Goal: Task Accomplishment & Management: Use online tool/utility

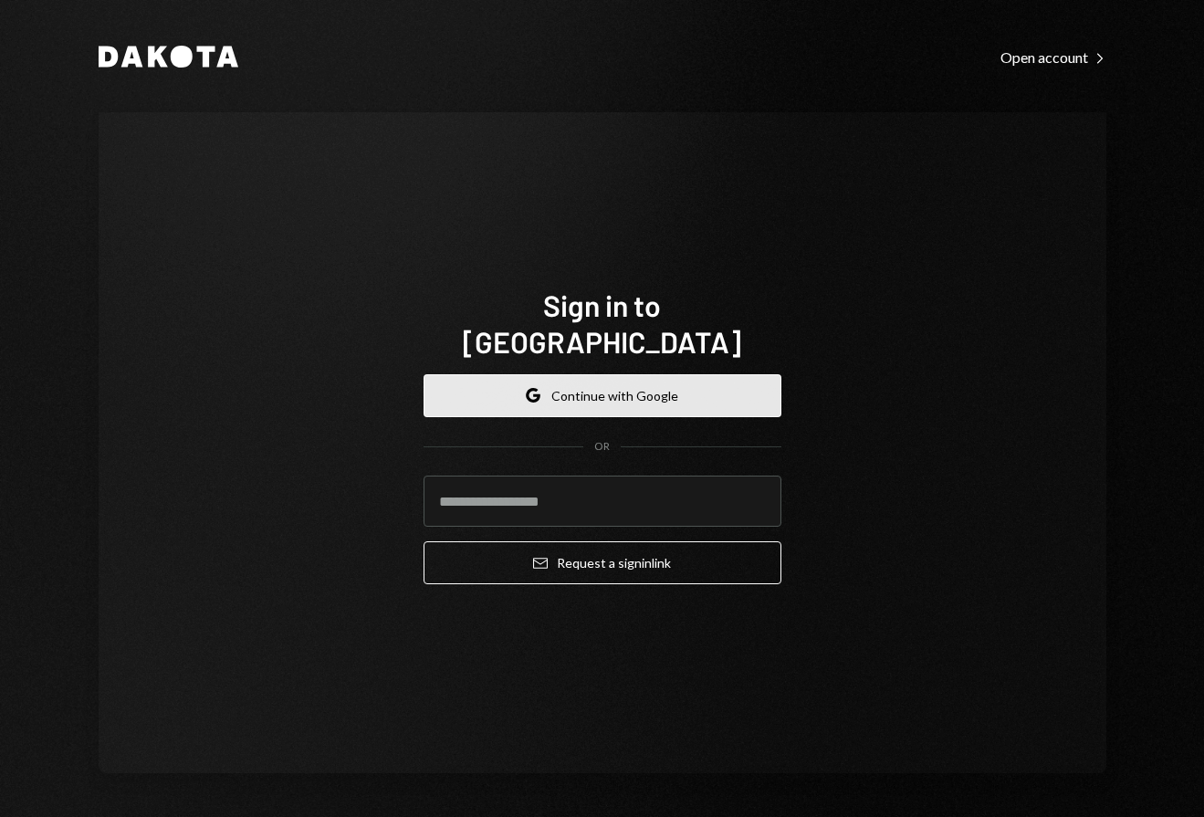
click at [678, 374] on button "Google Continue with Google" at bounding box center [603, 395] width 358 height 43
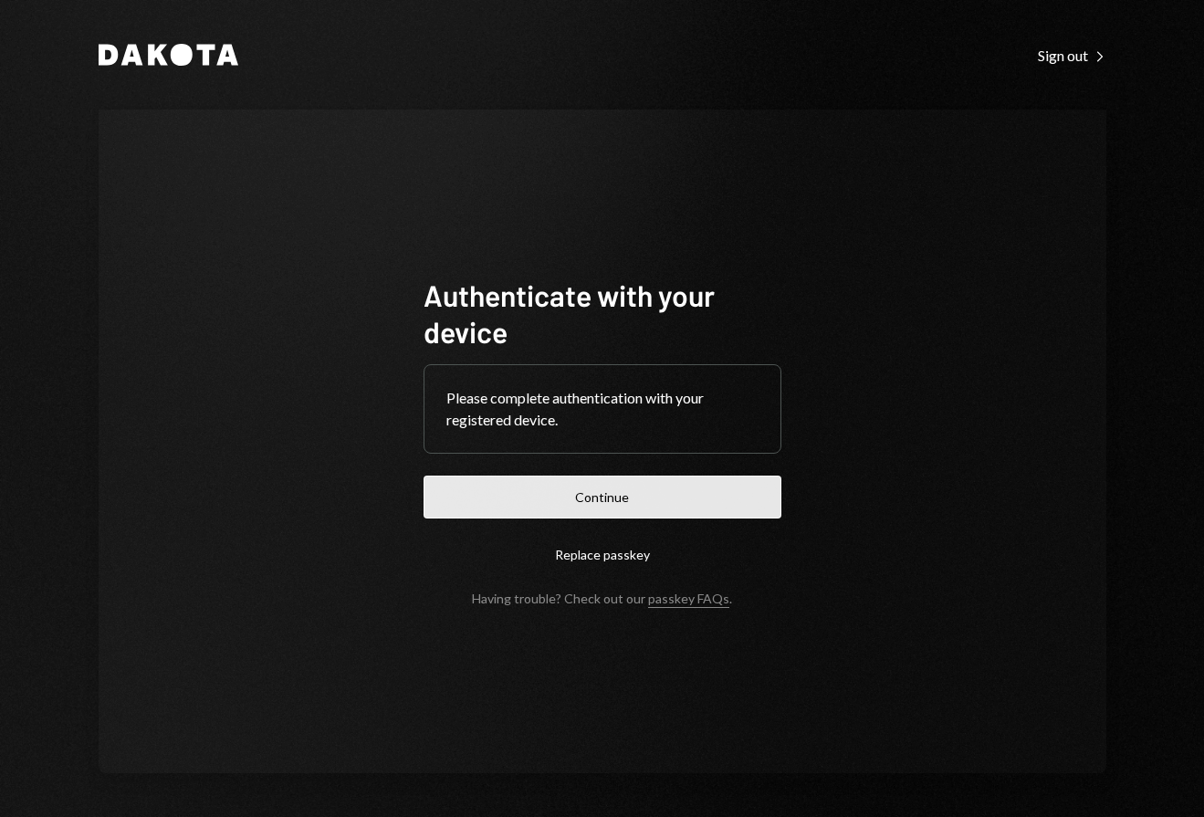
click at [631, 507] on button "Continue" at bounding box center [603, 497] width 358 height 43
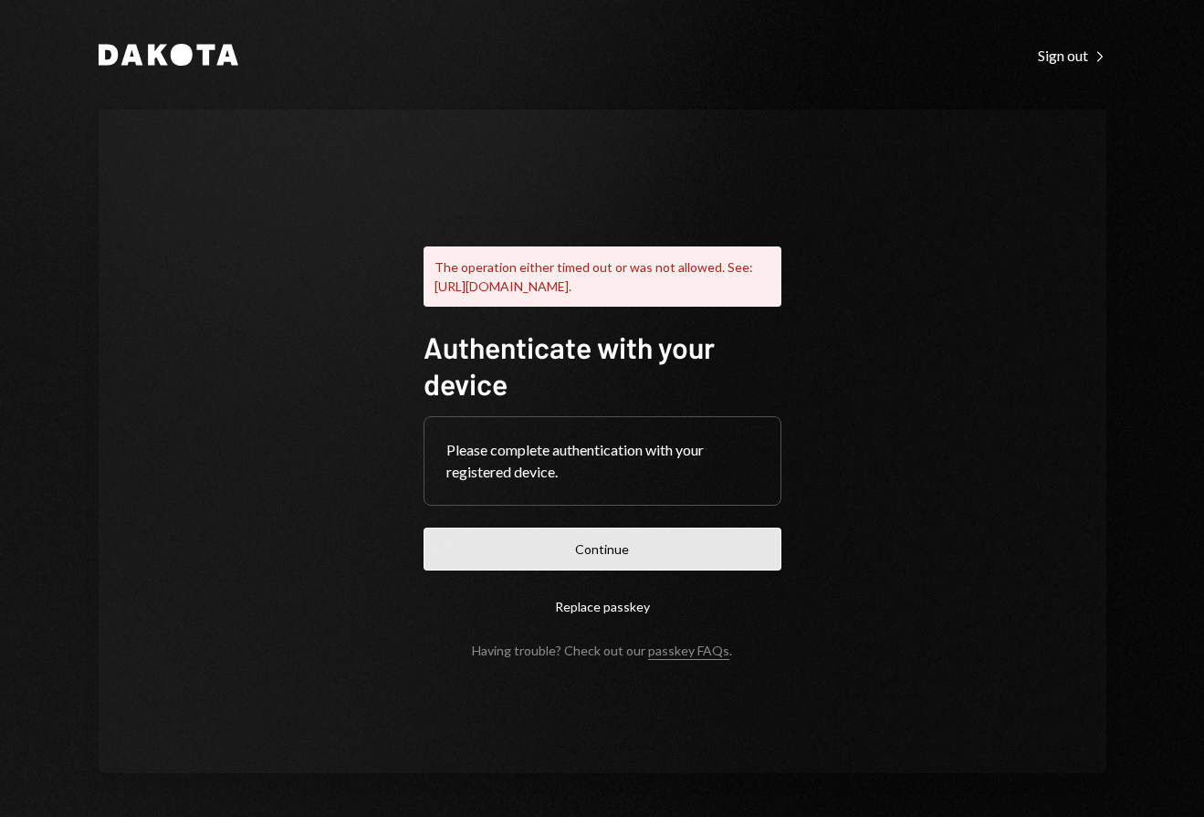
click at [637, 570] on button "Continue" at bounding box center [603, 549] width 358 height 43
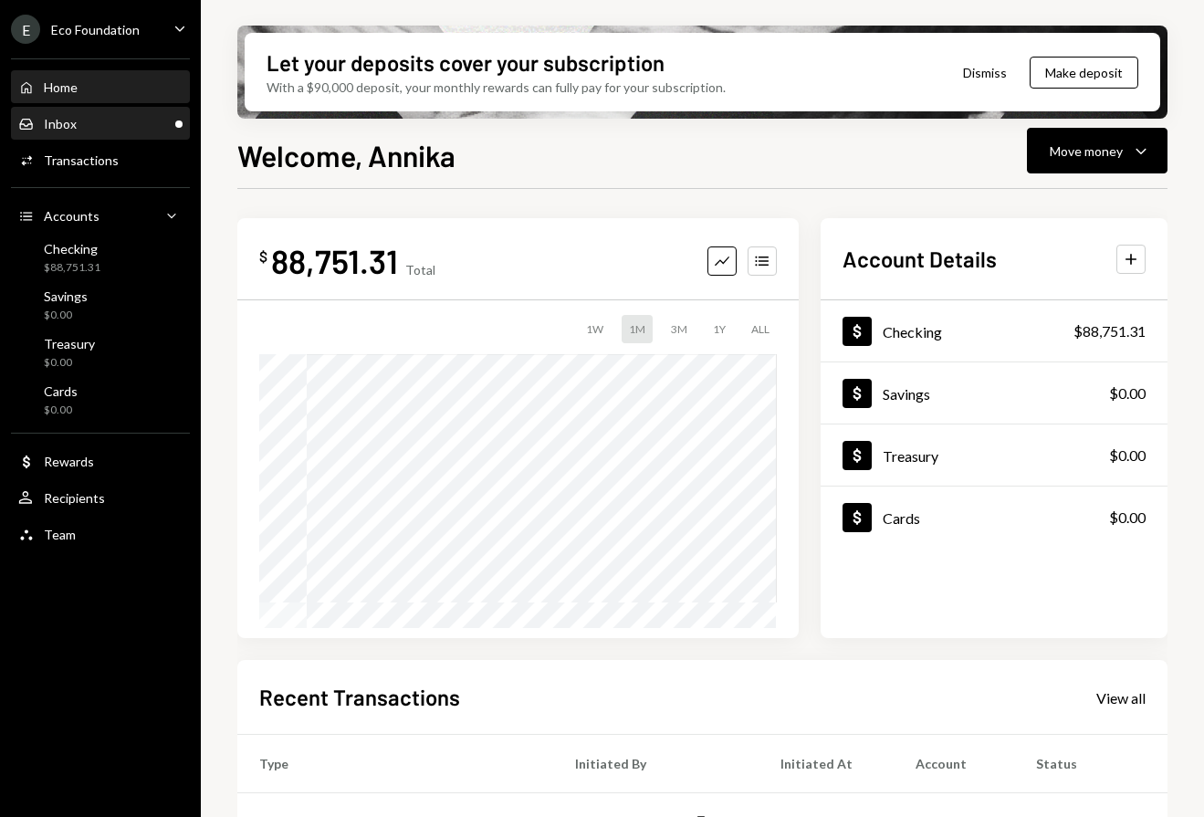
click at [138, 117] on div "Inbox Inbox" at bounding box center [100, 124] width 164 height 16
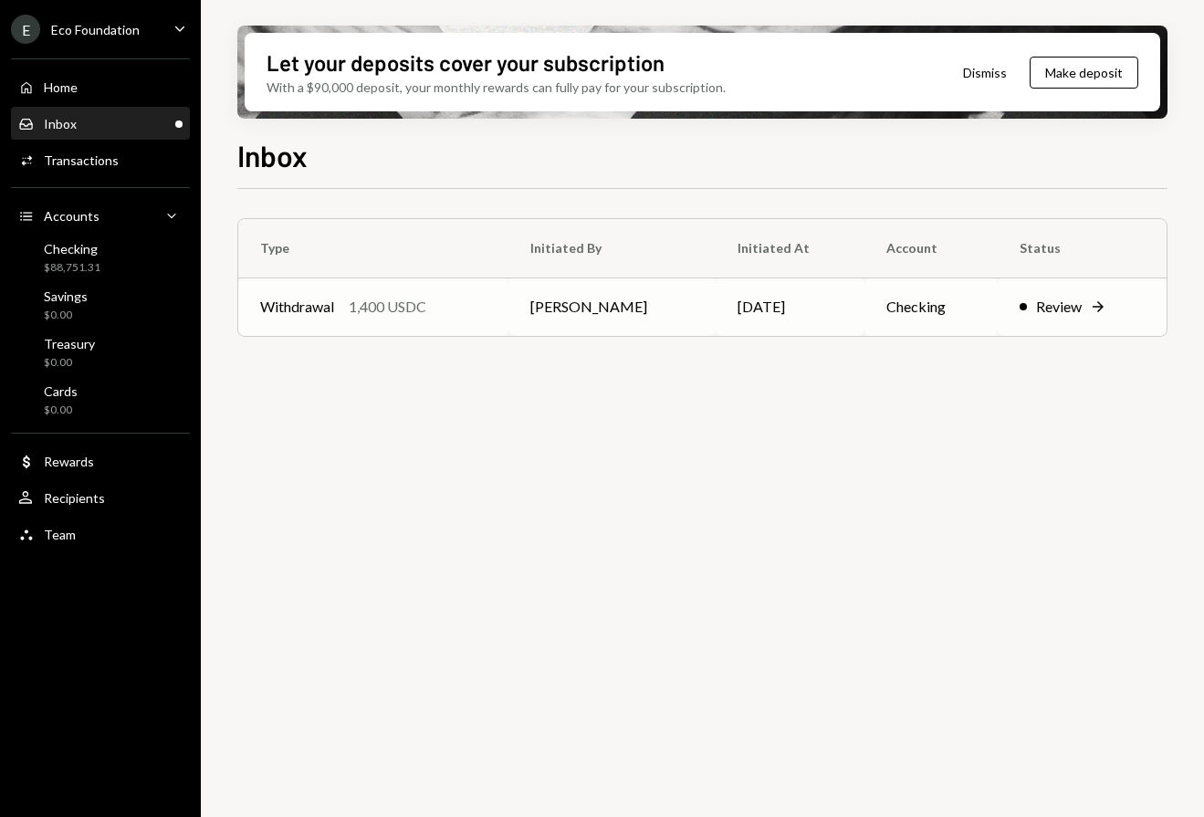
click at [434, 328] on td "Withdrawal 1,400 USDC" at bounding box center [373, 307] width 270 height 58
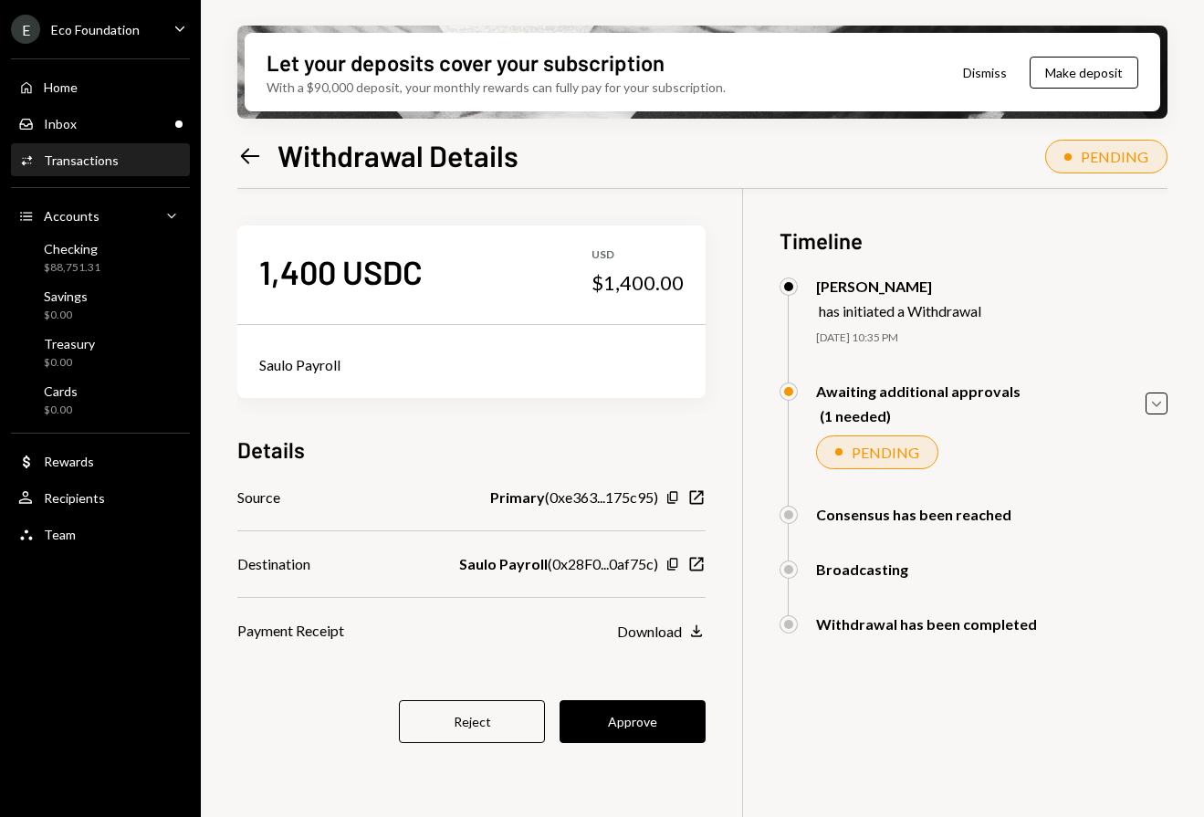
scroll to position [28, 0]
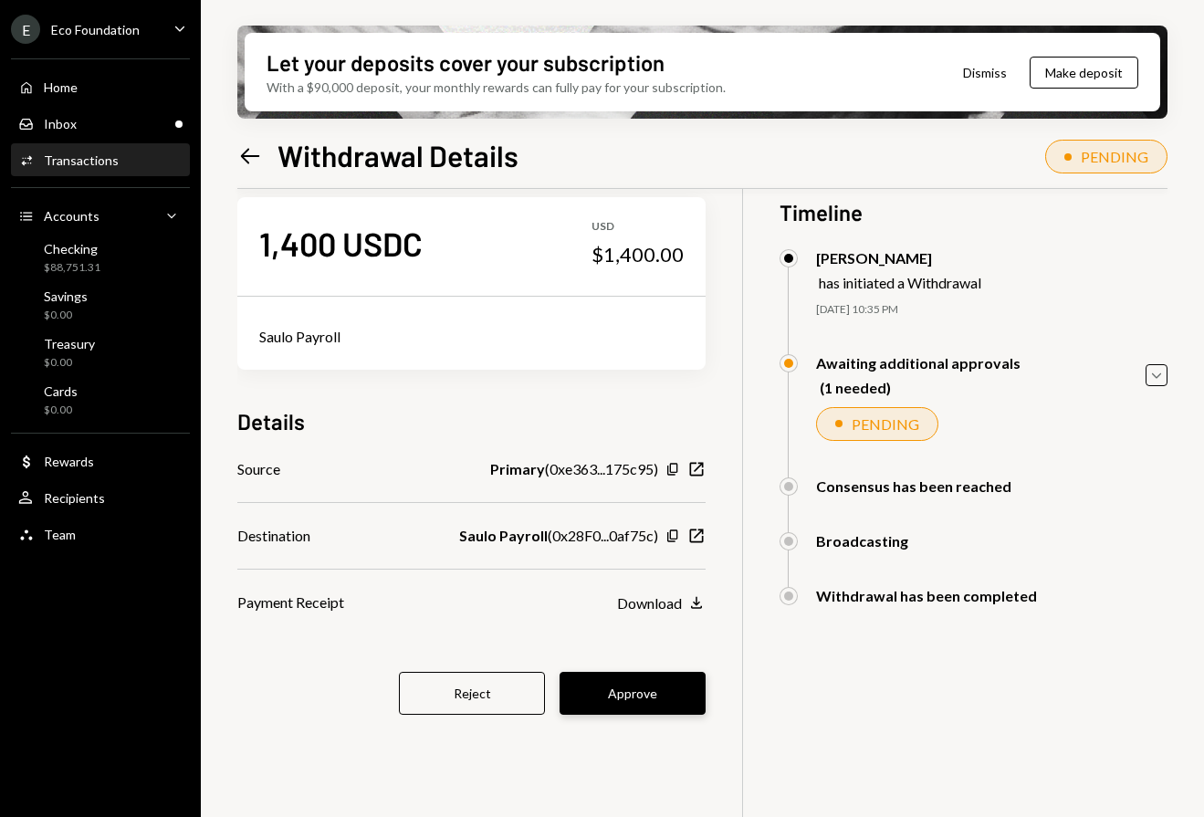
click at [624, 687] on button "Approve" at bounding box center [633, 693] width 146 height 43
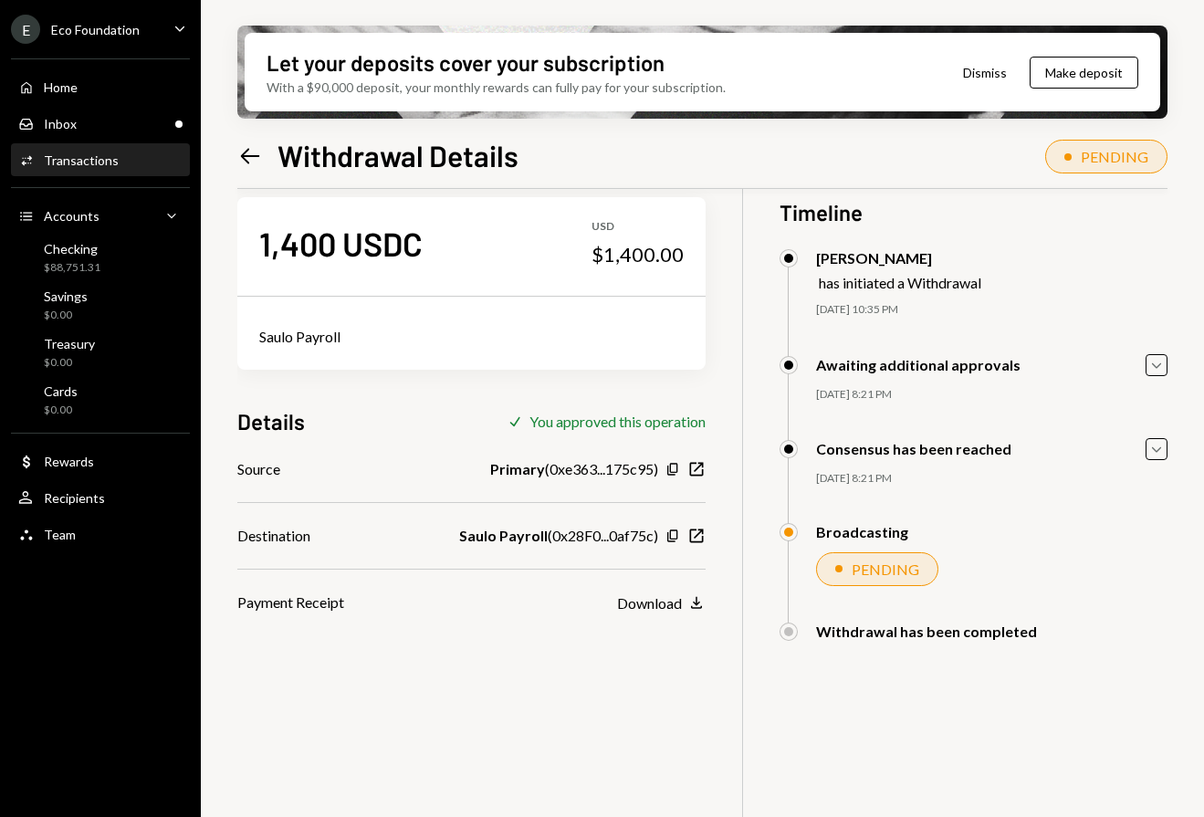
scroll to position [0, 0]
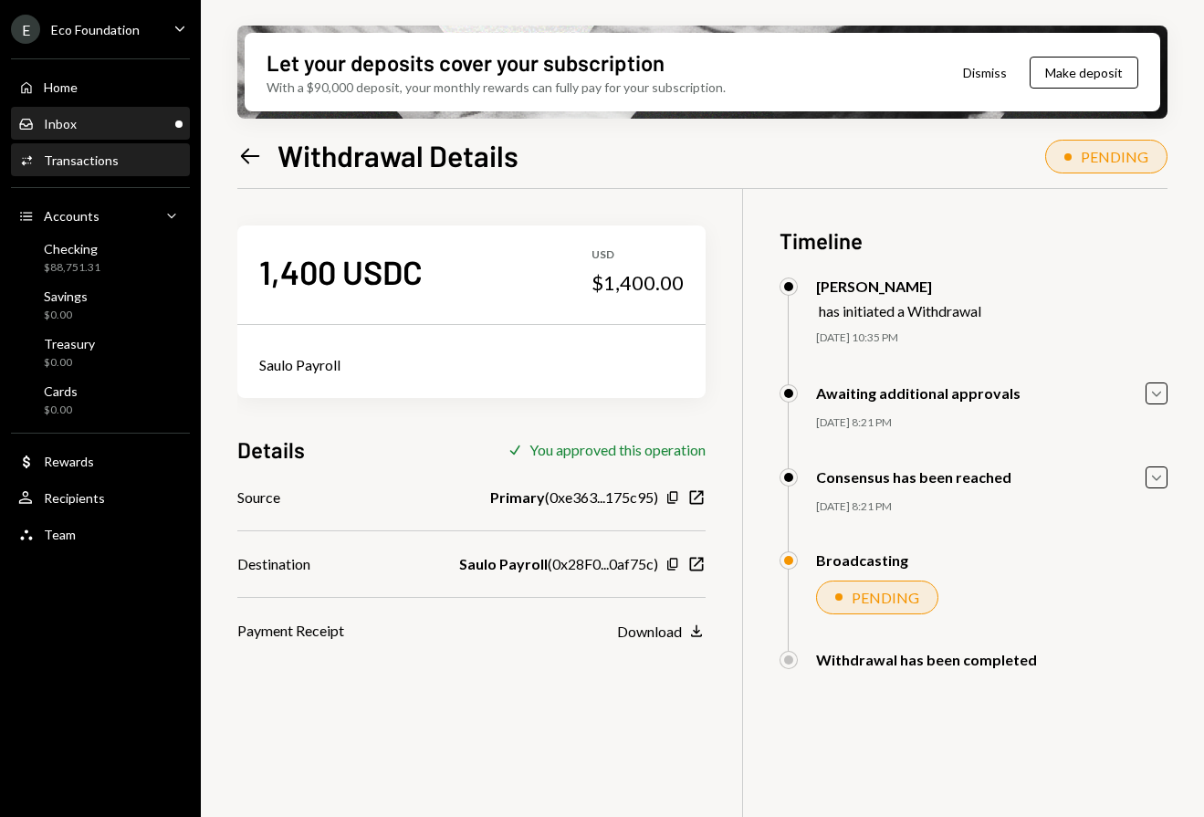
click at [110, 113] on div "Inbox Inbox" at bounding box center [100, 124] width 164 height 31
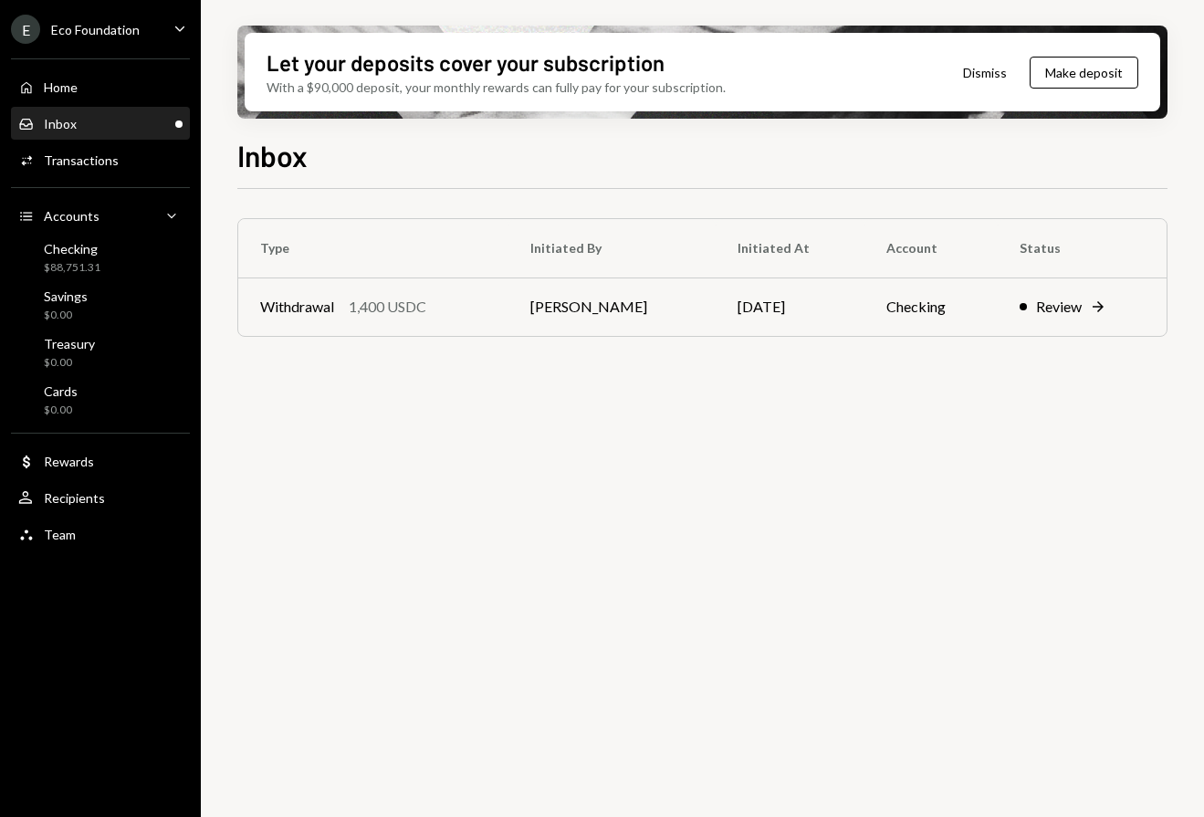
click at [110, 113] on div "Inbox Inbox" at bounding box center [100, 124] width 164 height 31
click at [96, 84] on div "Home Home" at bounding box center [100, 87] width 164 height 16
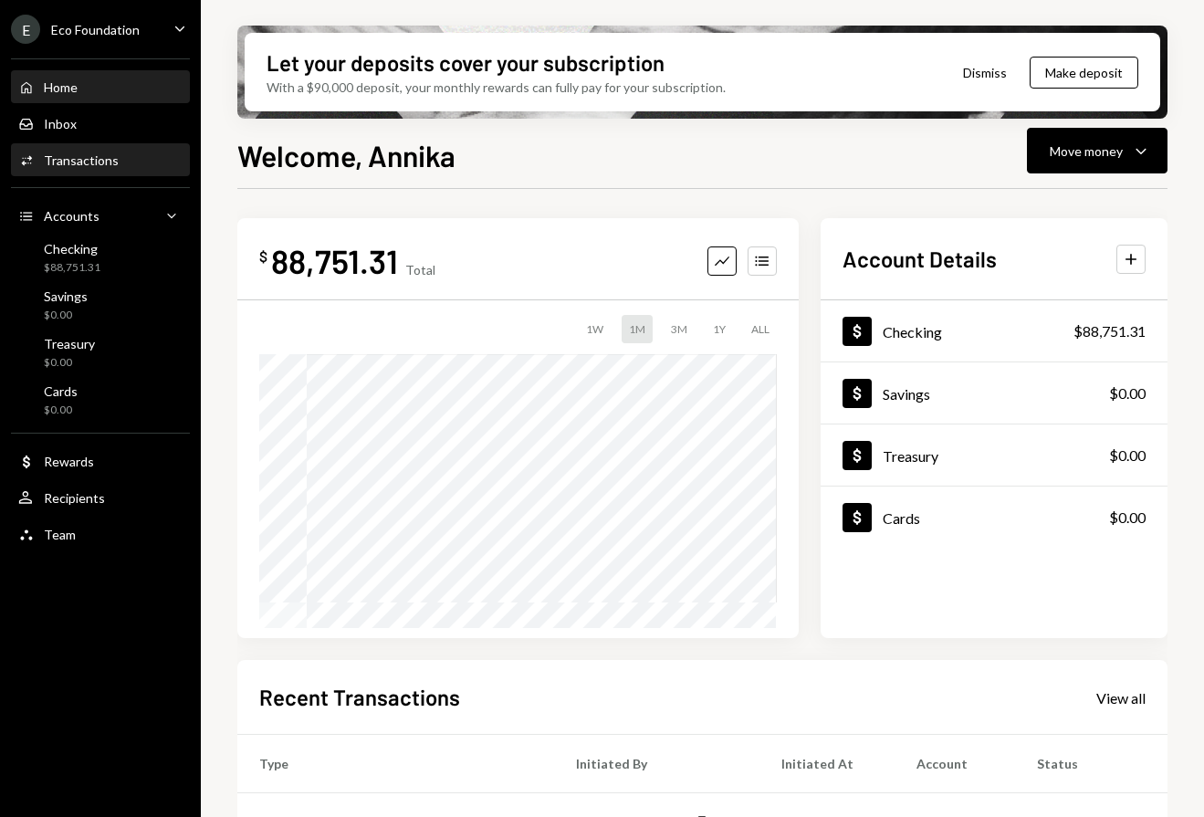
click at [110, 163] on div "Transactions" at bounding box center [81, 160] width 75 height 16
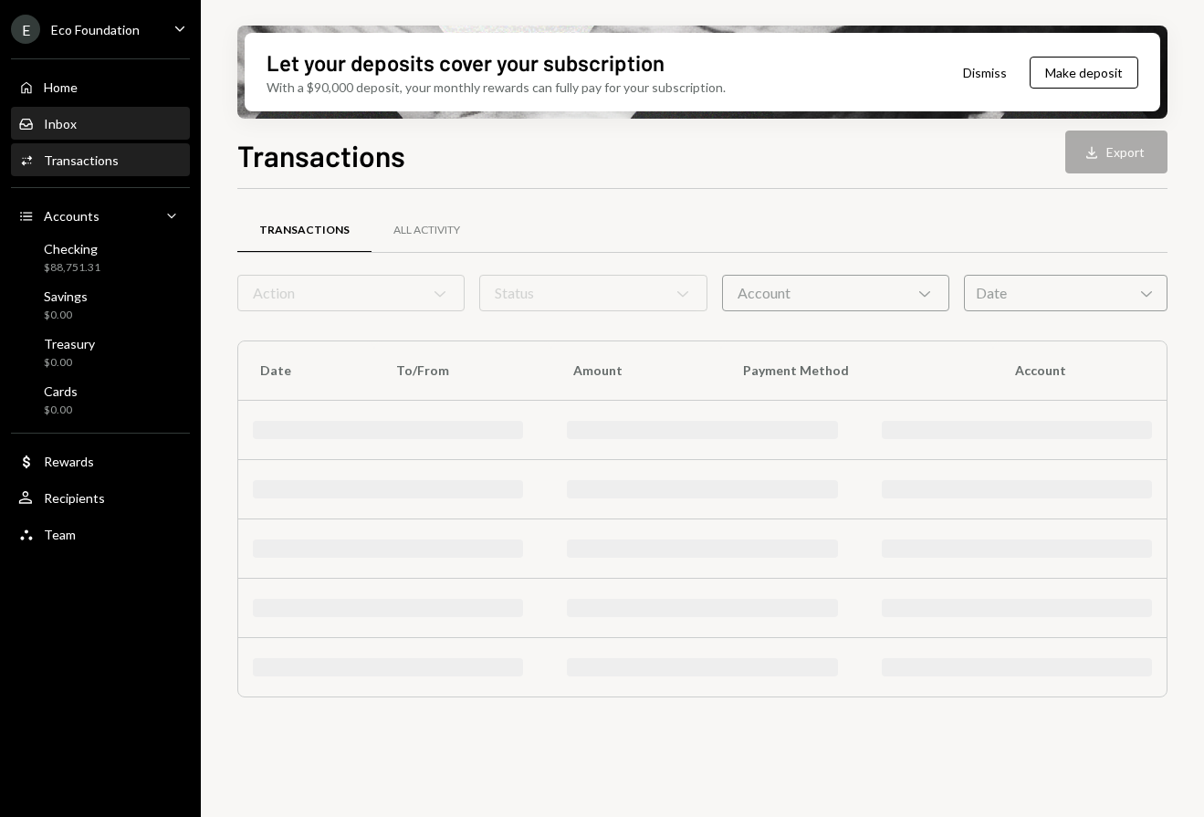
click at [105, 135] on div "Inbox Inbox" at bounding box center [100, 124] width 164 height 31
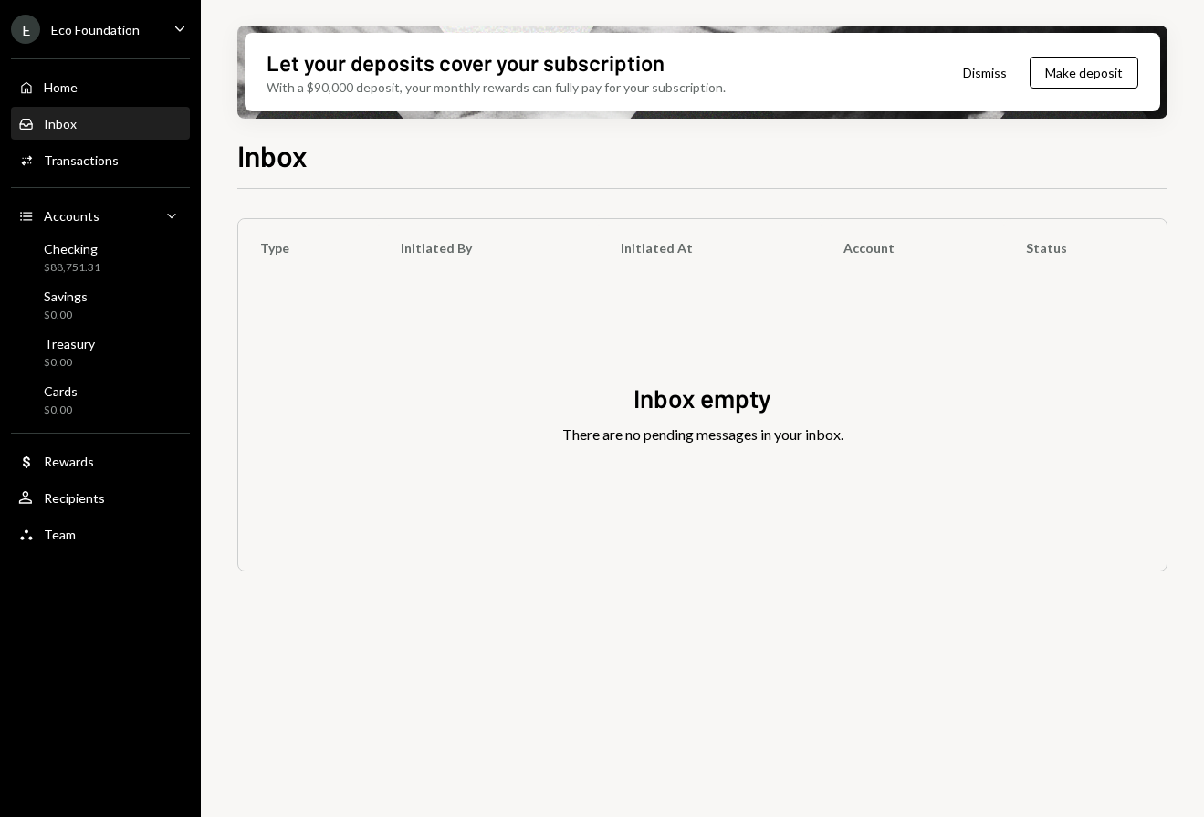
click at [104, 126] on div "Inbox Inbox" at bounding box center [100, 124] width 164 height 16
click at [103, 100] on div "Home Home" at bounding box center [100, 87] width 164 height 31
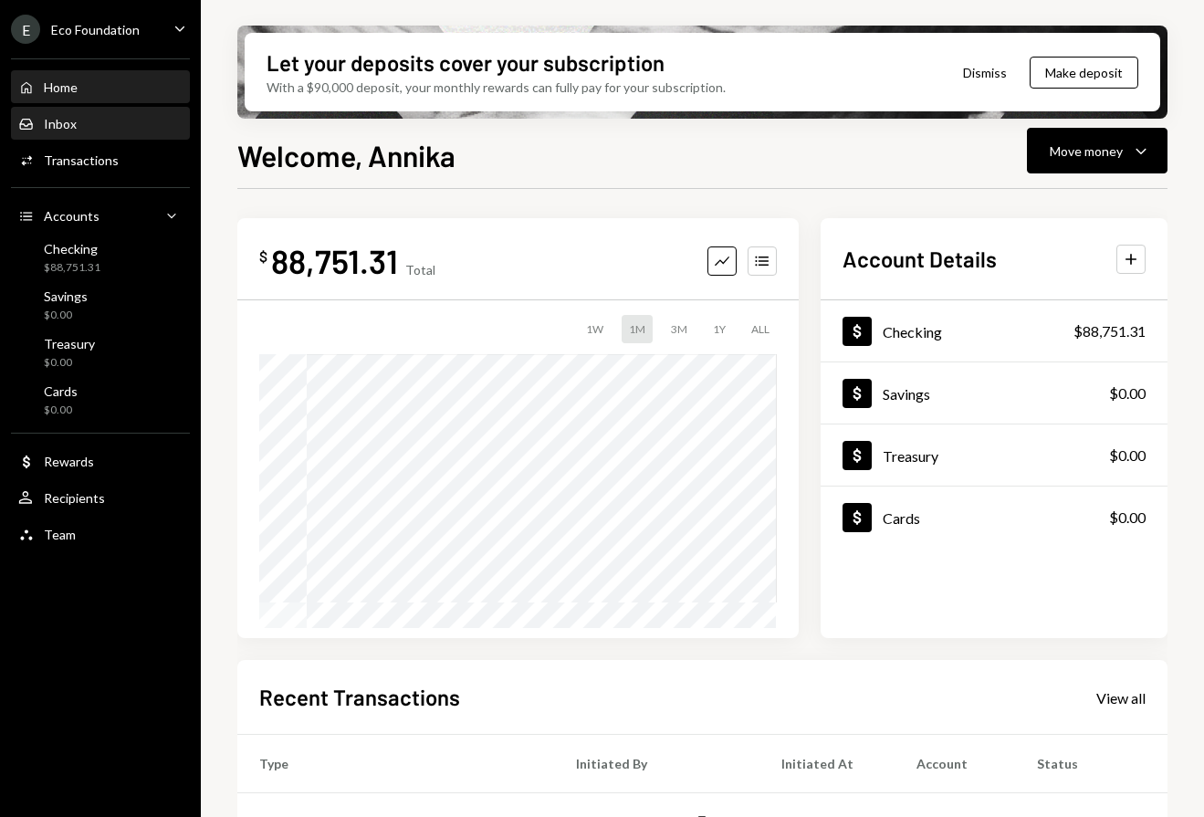
click at [58, 131] on div "Inbox Inbox" at bounding box center [100, 124] width 164 height 31
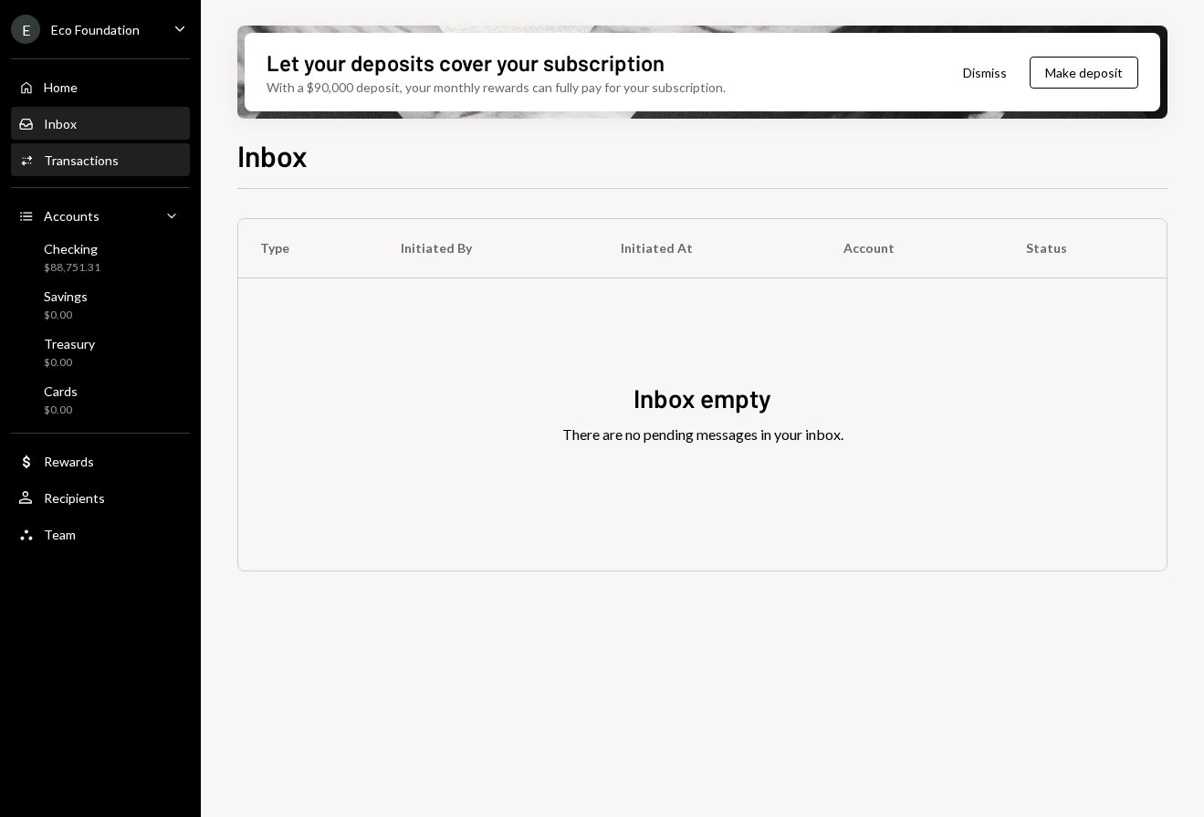
click at [65, 147] on div "Activities Transactions" at bounding box center [100, 160] width 164 height 31
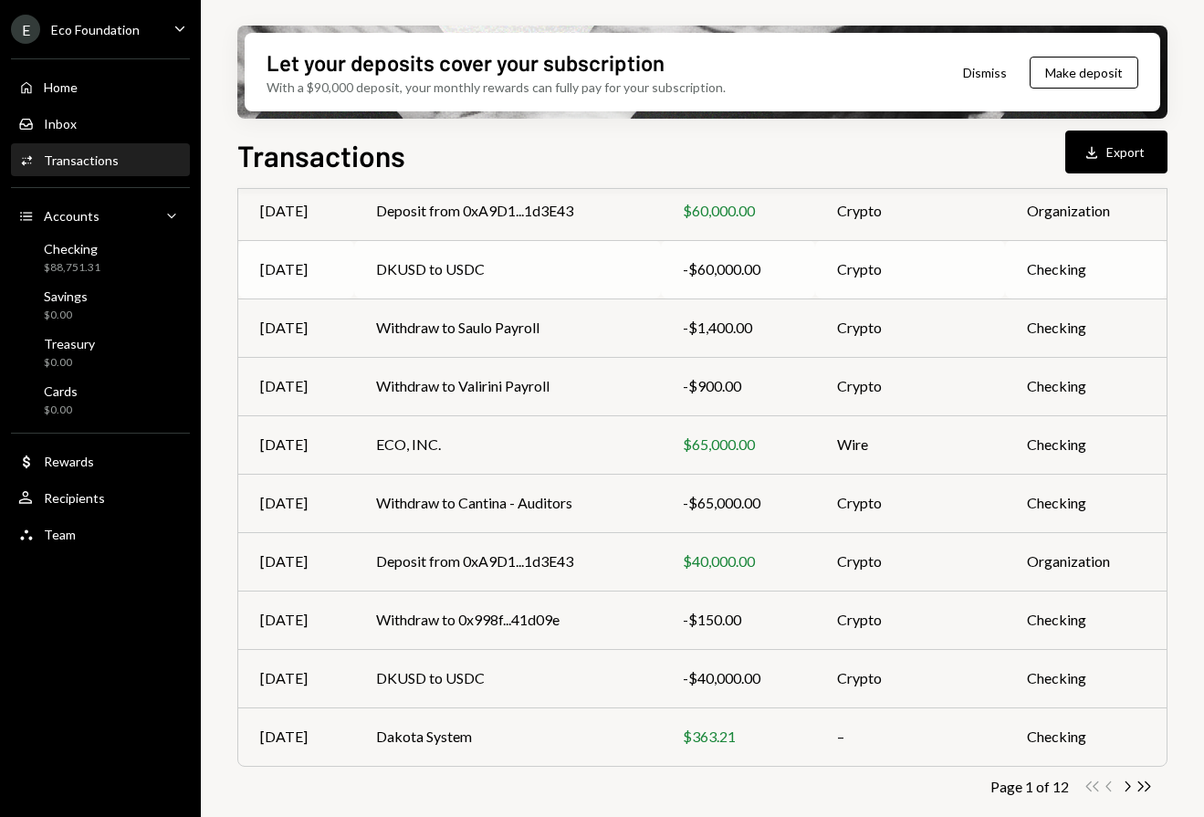
scroll to position [223, 0]
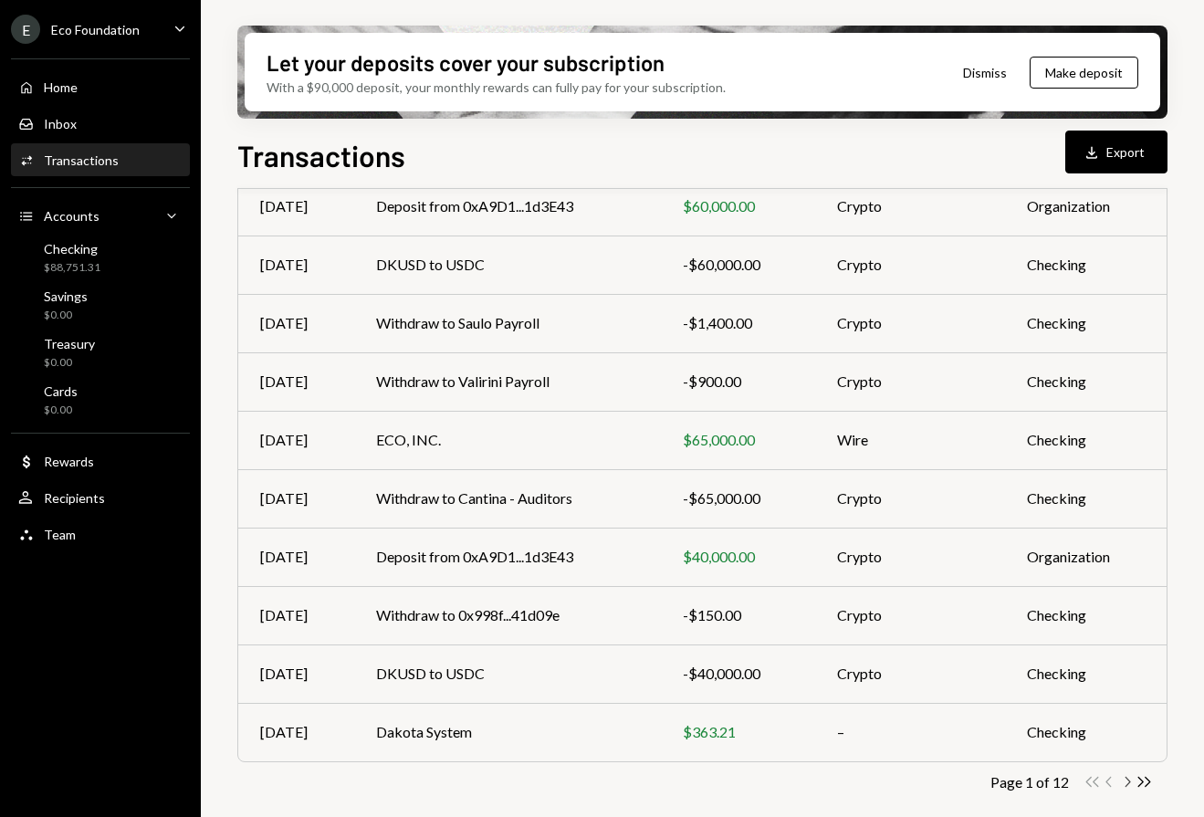
click at [1128, 783] on icon "button" at bounding box center [1128, 782] width 5 height 10
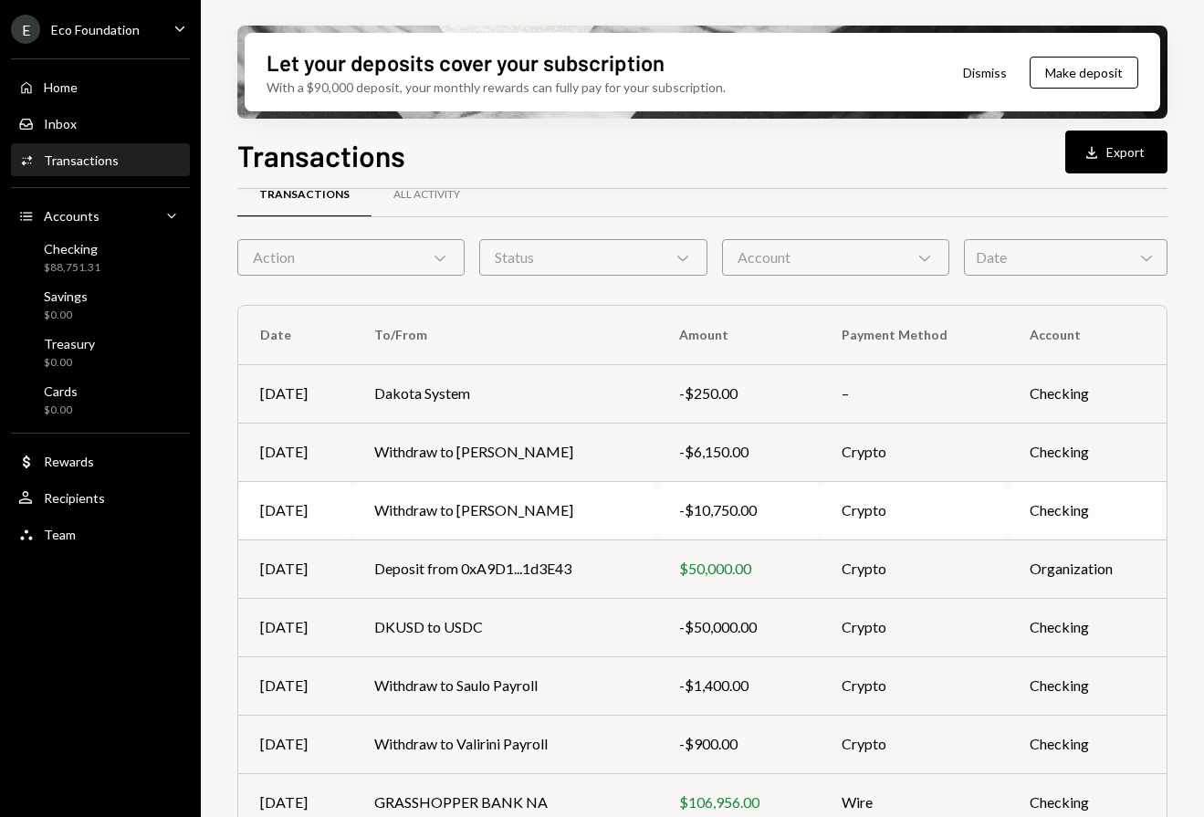
scroll to position [0, 0]
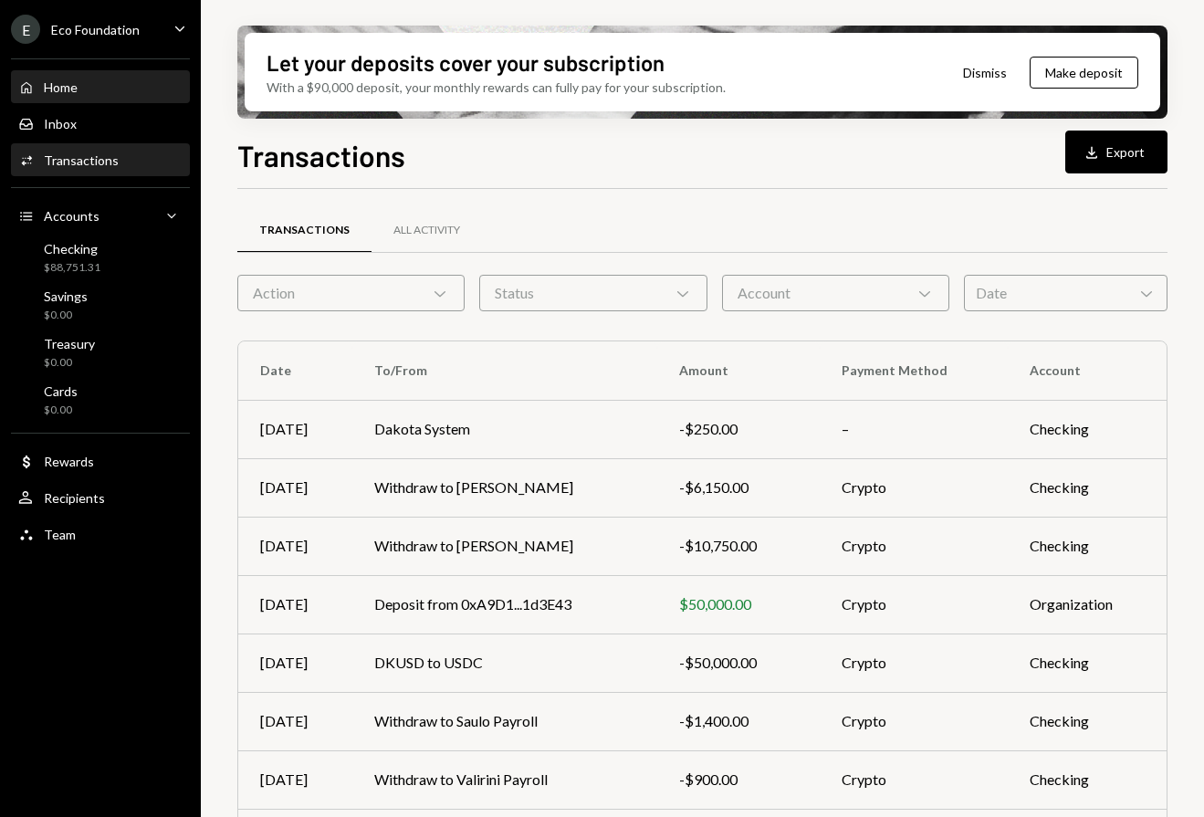
click at [72, 93] on div "Home" at bounding box center [61, 87] width 34 height 16
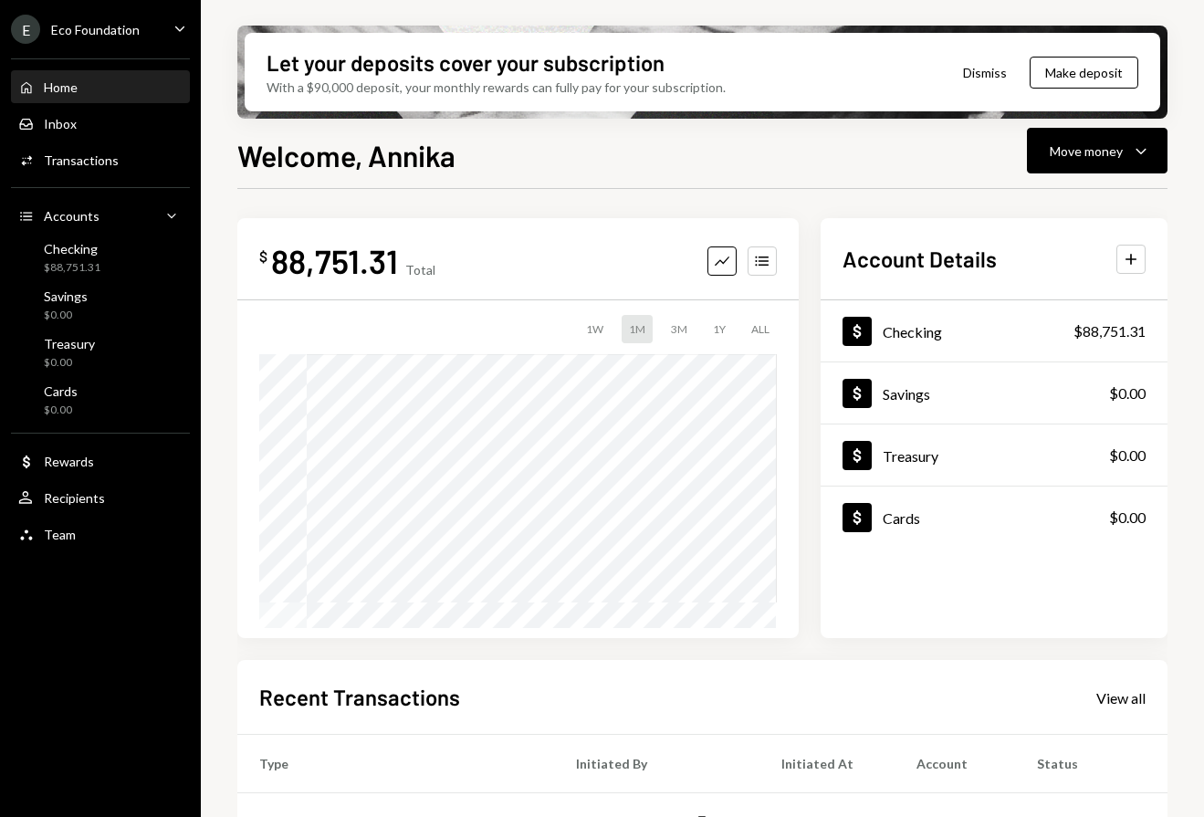
click at [1091, 125] on div "Let your deposits cover your subscription With a $90,000 deposit, your monthly …" at bounding box center [702, 408] width 1003 height 817
click at [1088, 150] on div "Move money" at bounding box center [1086, 151] width 73 height 19
click at [1033, 203] on div "Send" at bounding box center [1082, 205] width 133 height 19
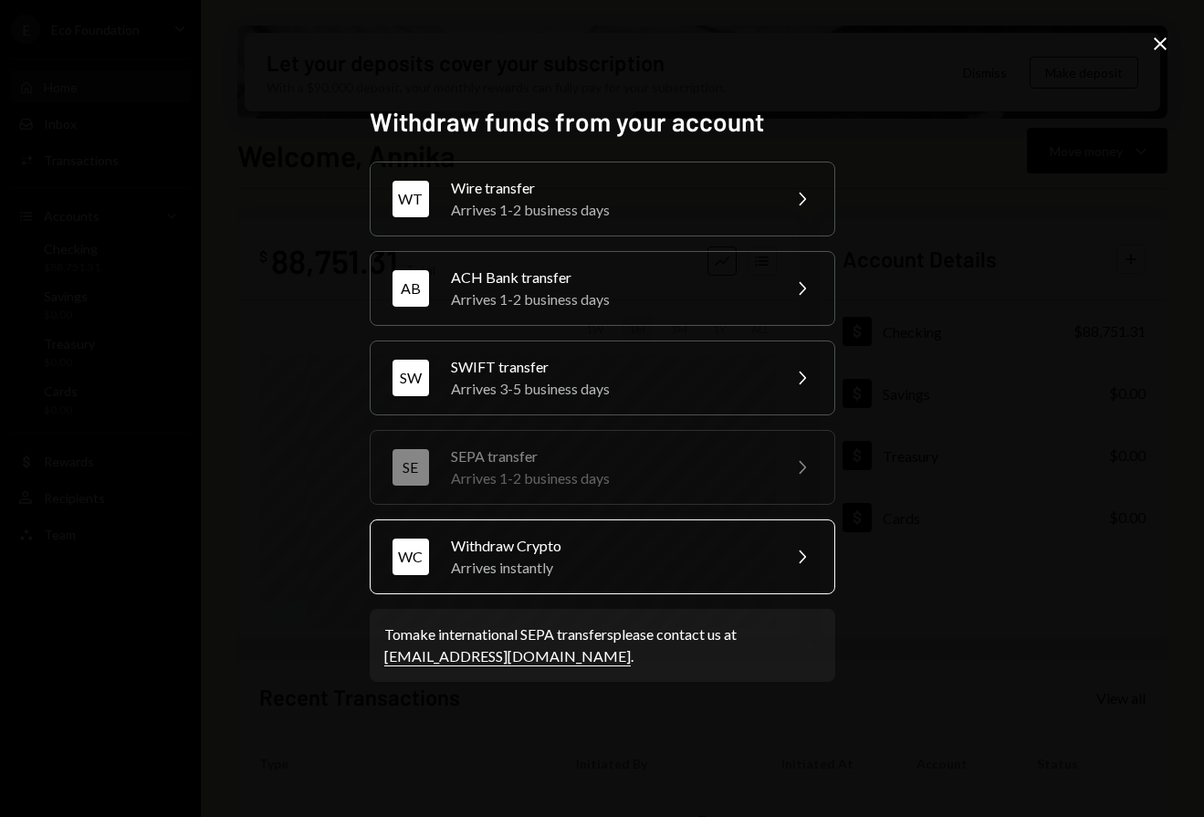
click at [597, 545] on div "Withdraw Crypto" at bounding box center [610, 546] width 318 height 22
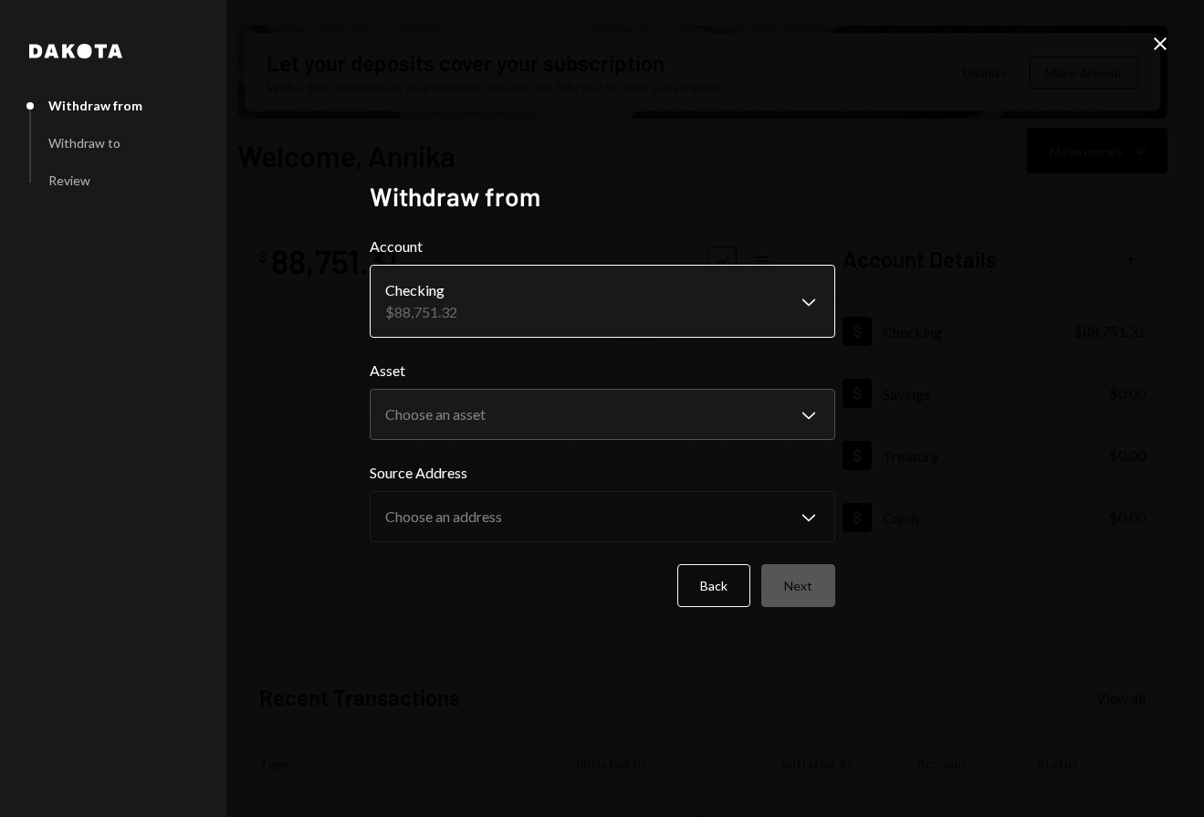
click at [601, 304] on body "E Eco Foundation Caret Down Home Home Inbox Inbox Activities Transactions Accou…" at bounding box center [602, 408] width 1204 height 817
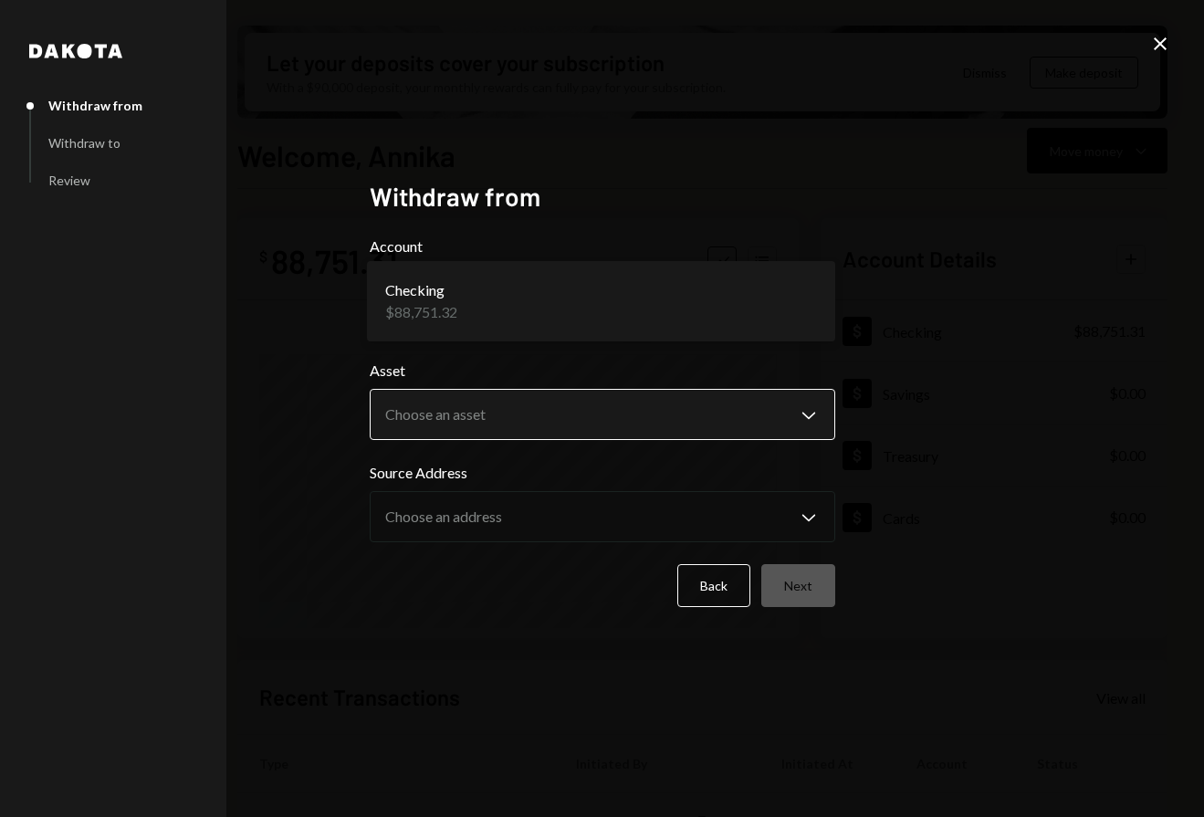
click at [606, 438] on body "E Eco Foundation Caret Down Home Home Inbox Inbox Activities Transactions Accou…" at bounding box center [602, 408] width 1204 height 817
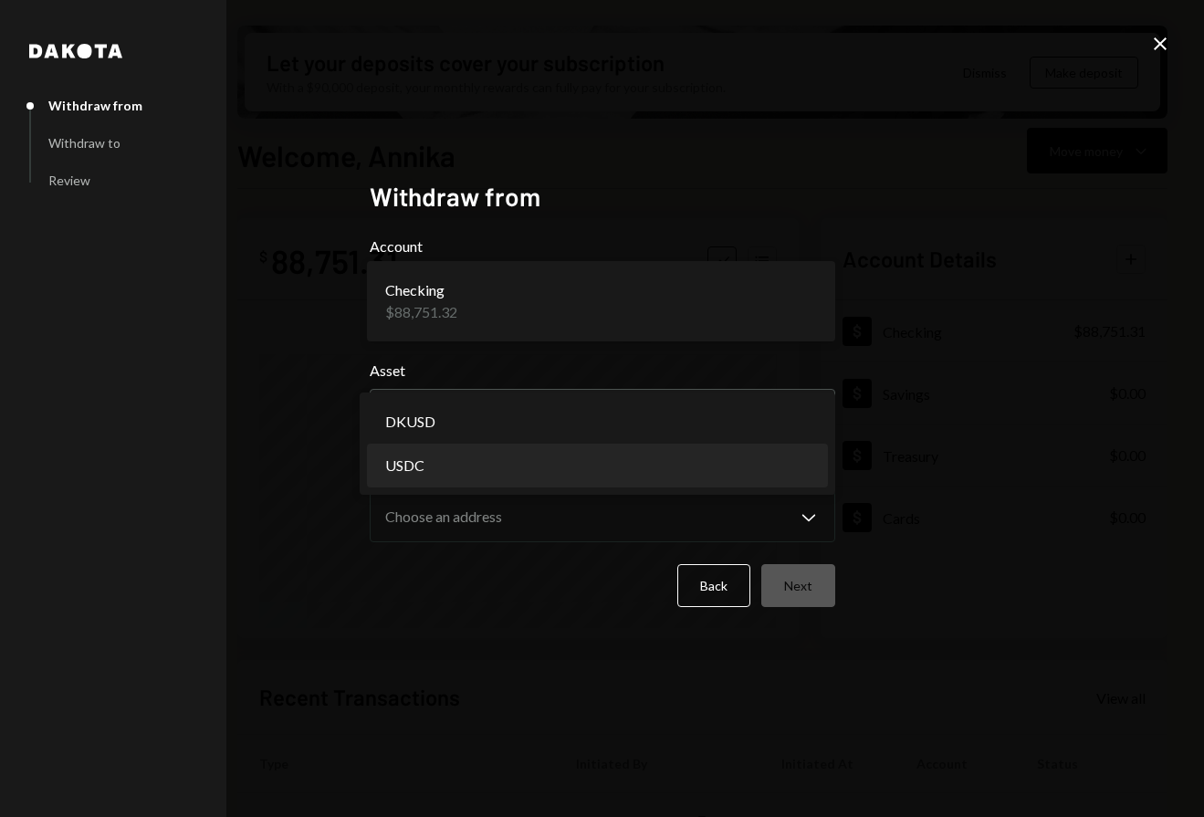
select select "****"
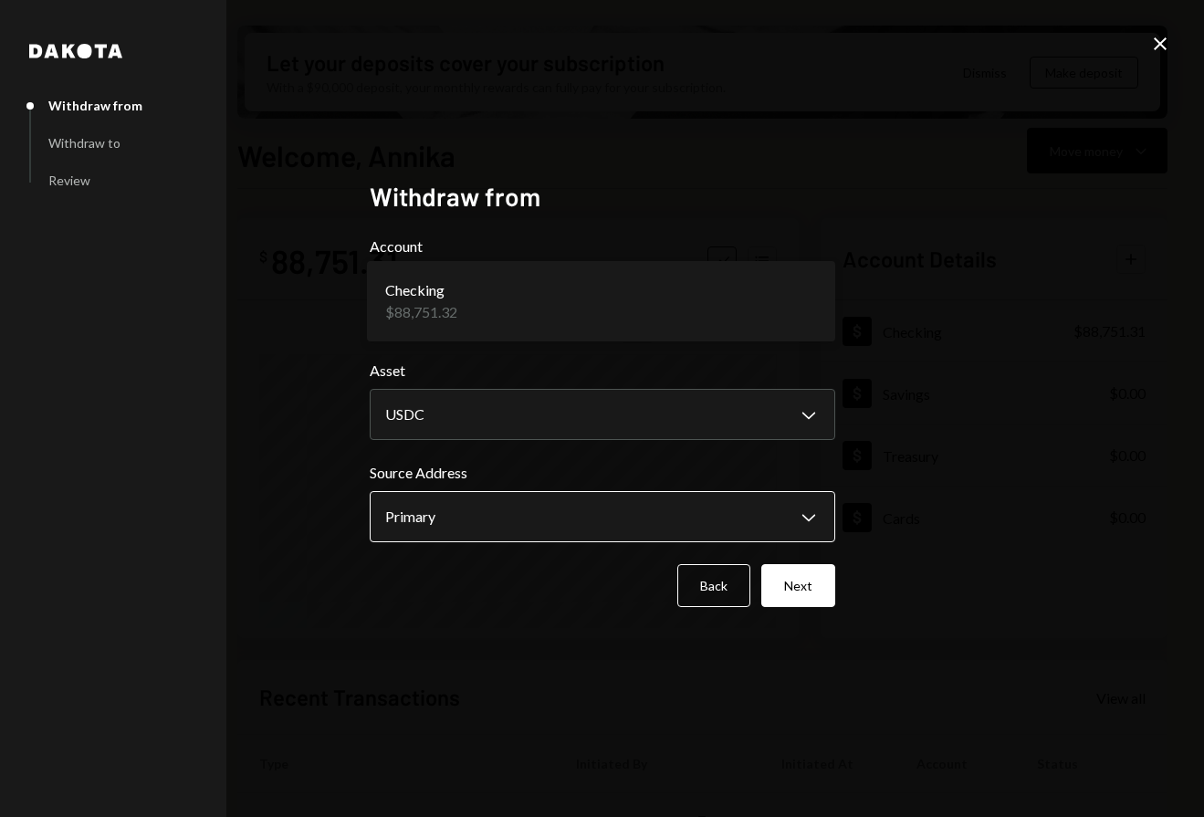
click at [586, 513] on body "E Eco Foundation Caret Down Home Home Inbox Inbox Activities Transactions Accou…" at bounding box center [602, 408] width 1204 height 817
click at [775, 580] on button "Next" at bounding box center [798, 585] width 74 height 43
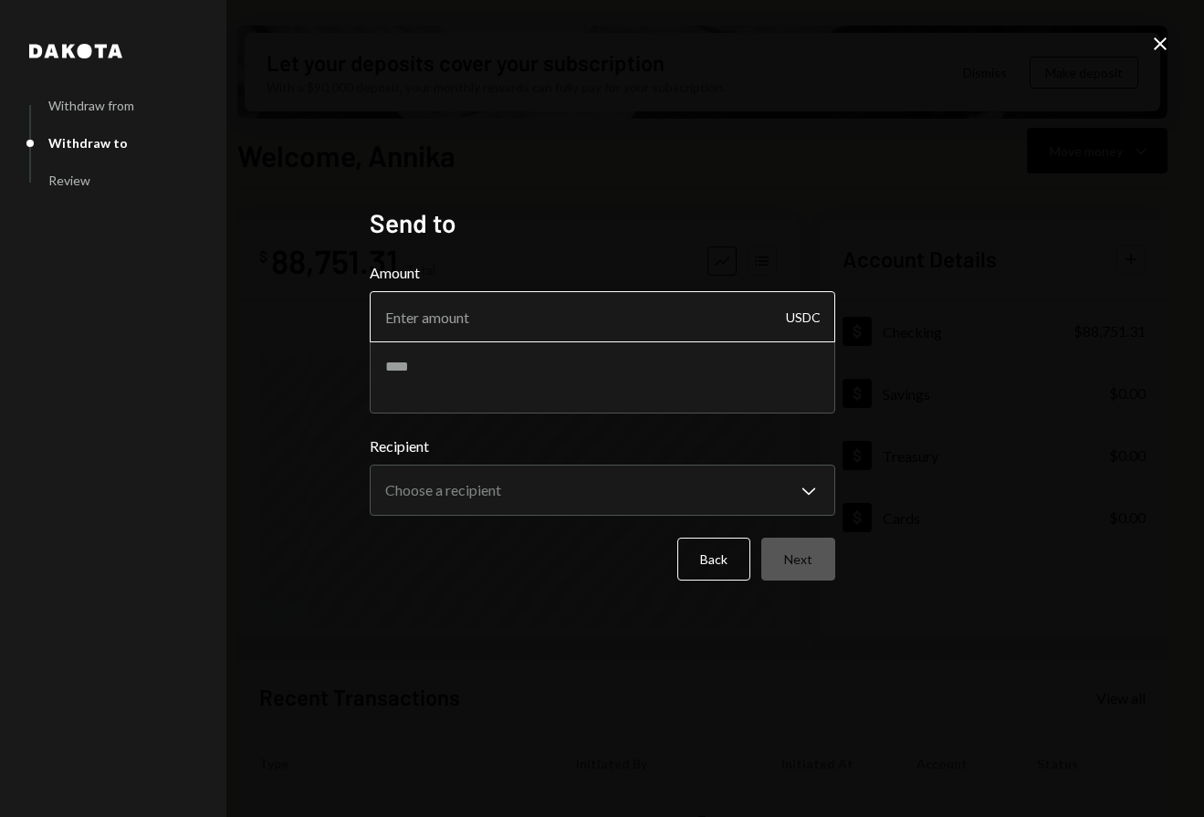
click at [568, 320] on input "Amount" at bounding box center [603, 316] width 466 height 51
type input "6150"
click at [581, 379] on textarea at bounding box center [603, 377] width 466 height 73
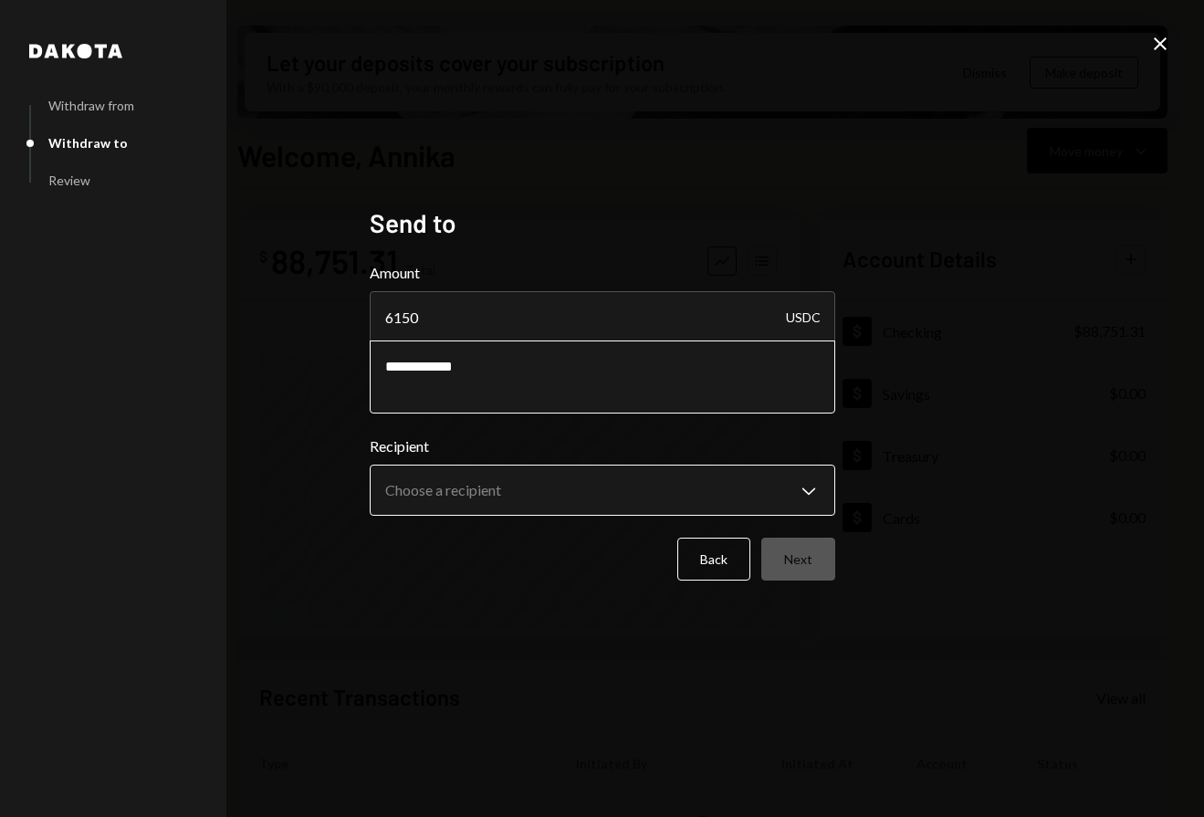
type textarea "**********"
click at [562, 480] on body "E Eco Foundation Caret Down Home Home Inbox Inbox Activities Transactions Accou…" at bounding box center [602, 408] width 1204 height 817
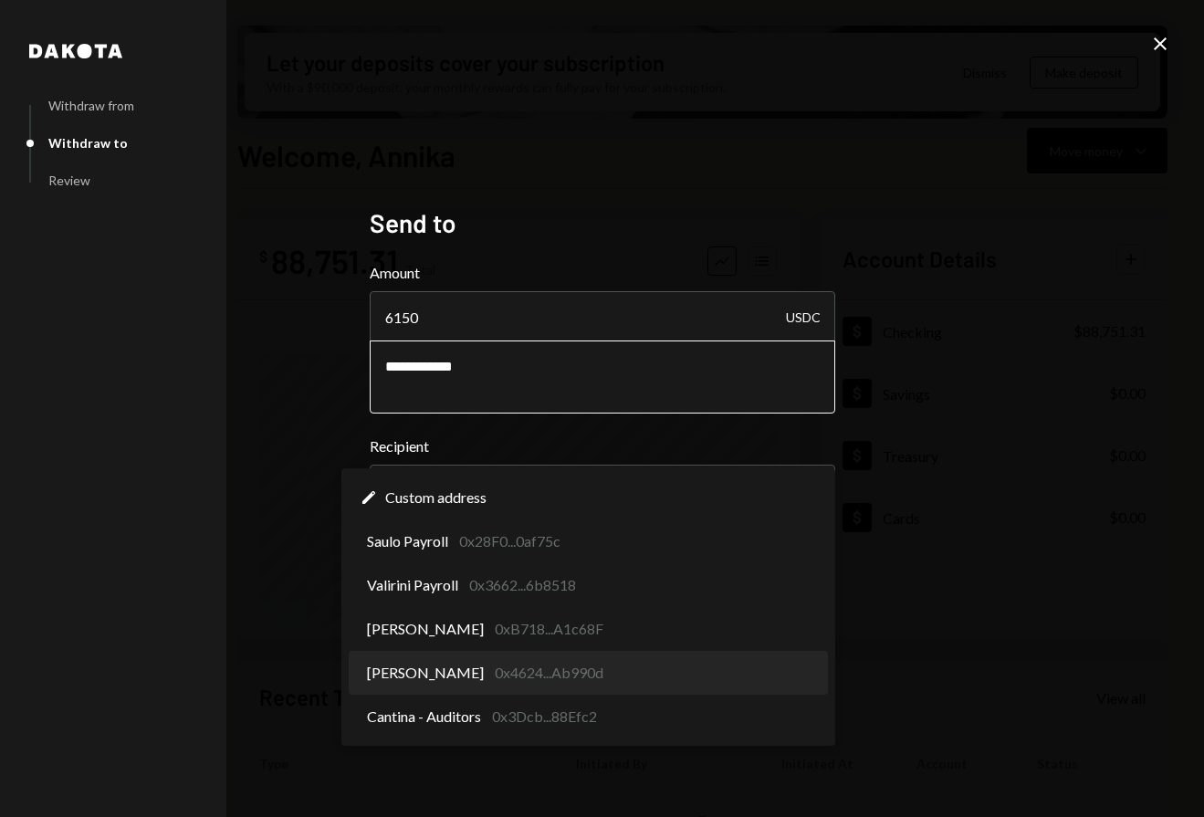
select select "**********"
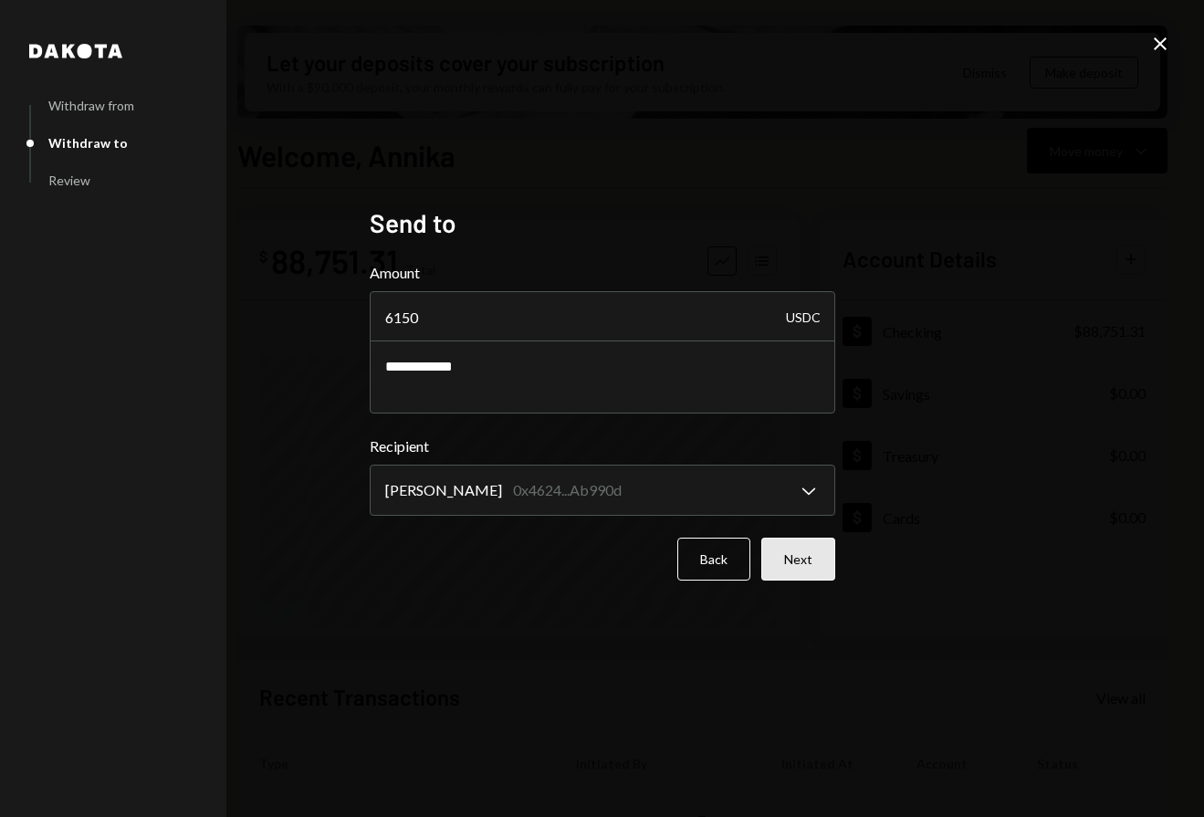
click at [796, 576] on button "Next" at bounding box center [798, 559] width 74 height 43
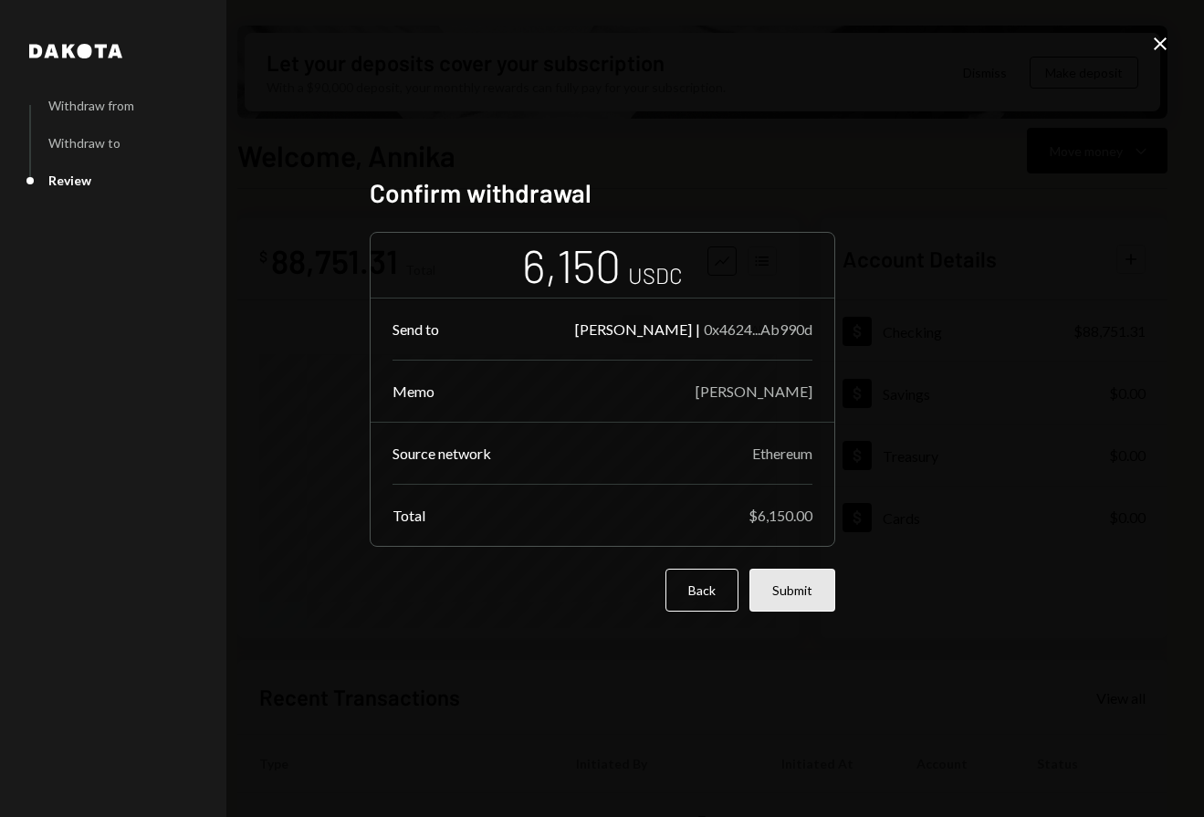
click at [803, 607] on button "Submit" at bounding box center [793, 590] width 86 height 43
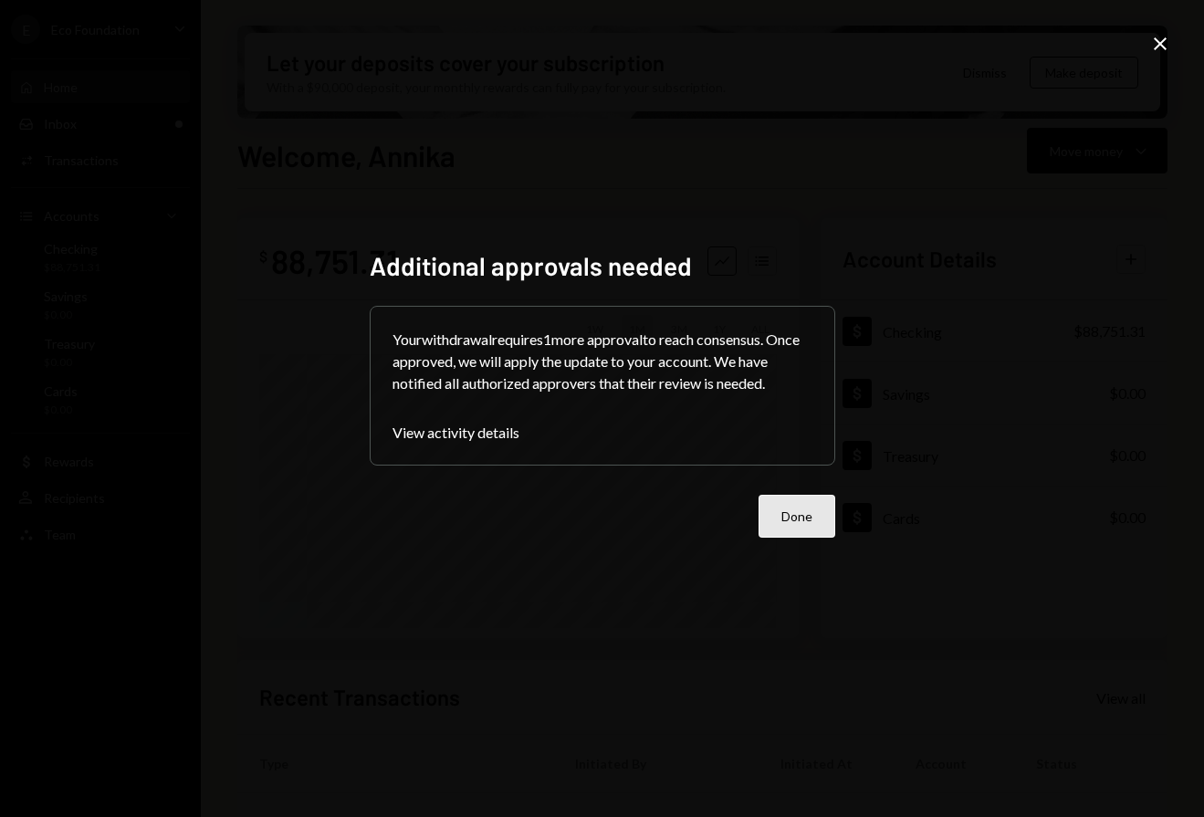
click at [811, 501] on button "Done" at bounding box center [797, 516] width 77 height 43
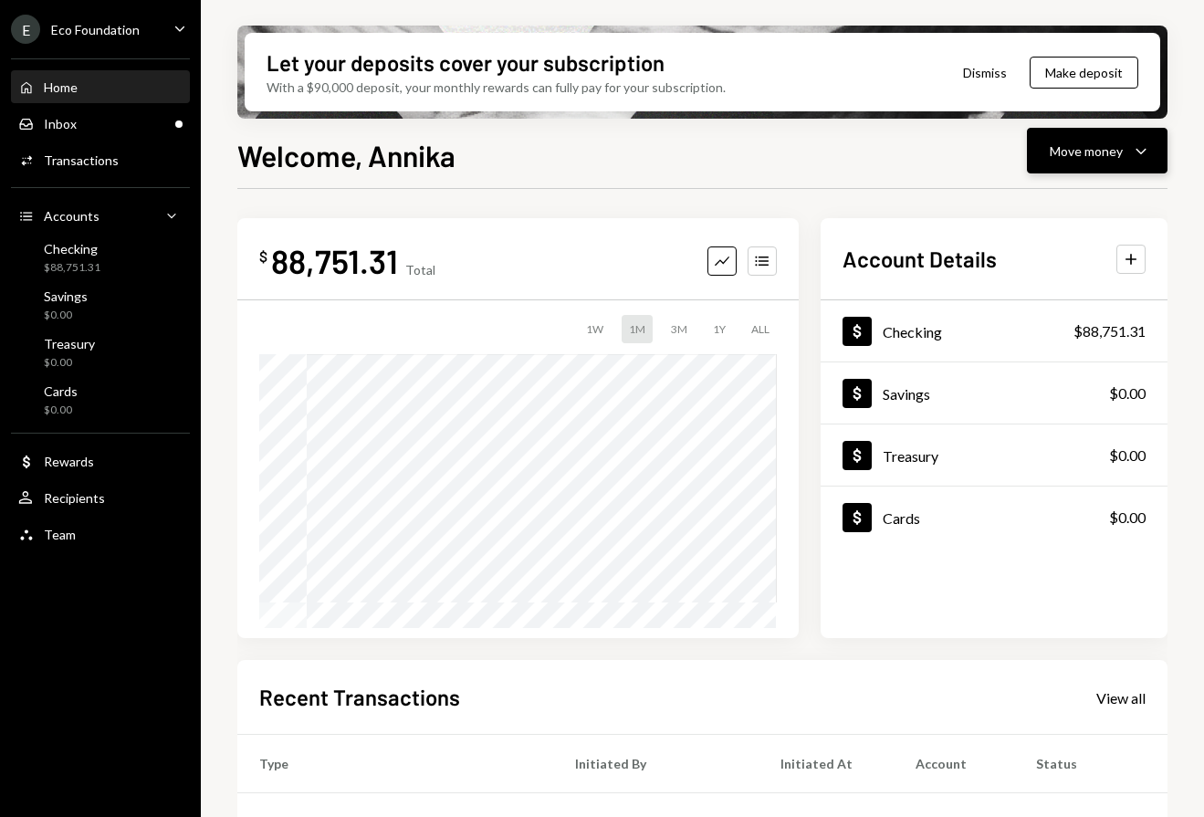
click at [1104, 157] on div "Move money" at bounding box center [1086, 151] width 73 height 19
click at [1036, 213] on div "Send" at bounding box center [1082, 205] width 133 height 19
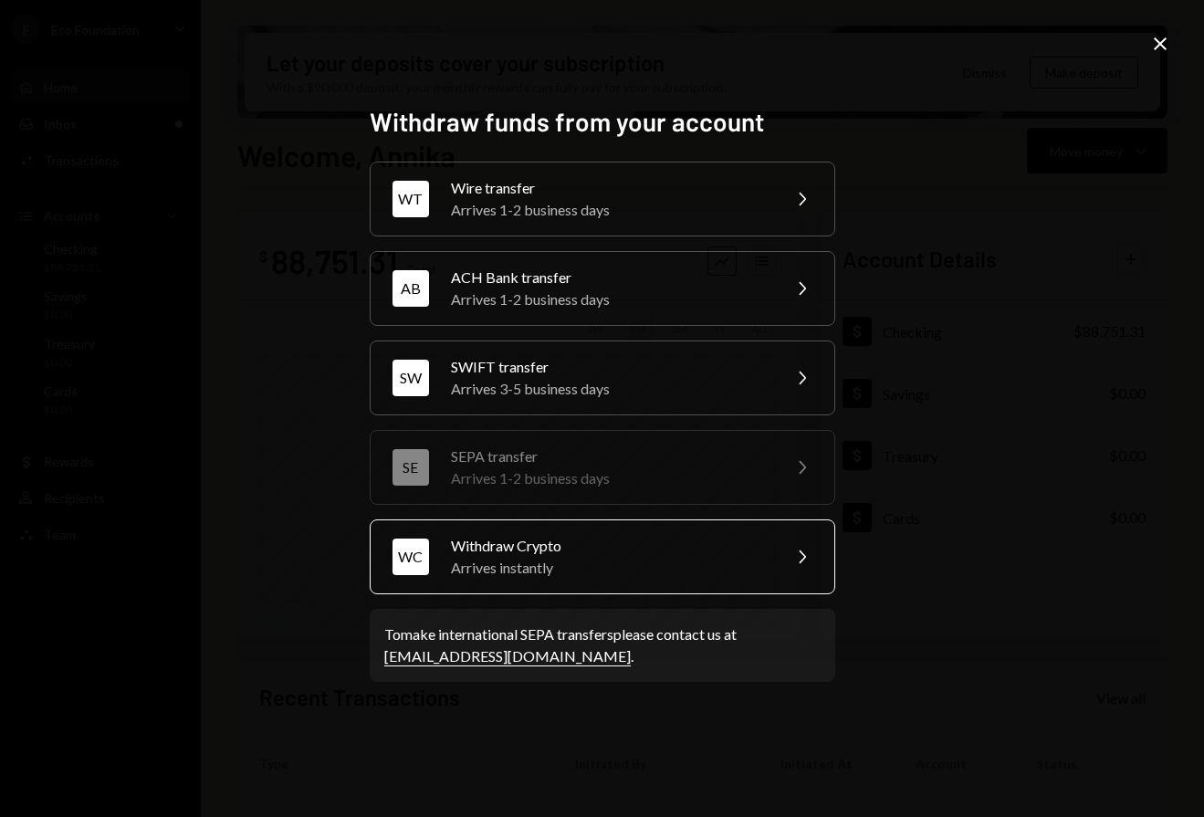
click at [540, 572] on div "Arrives instantly" at bounding box center [610, 568] width 318 height 22
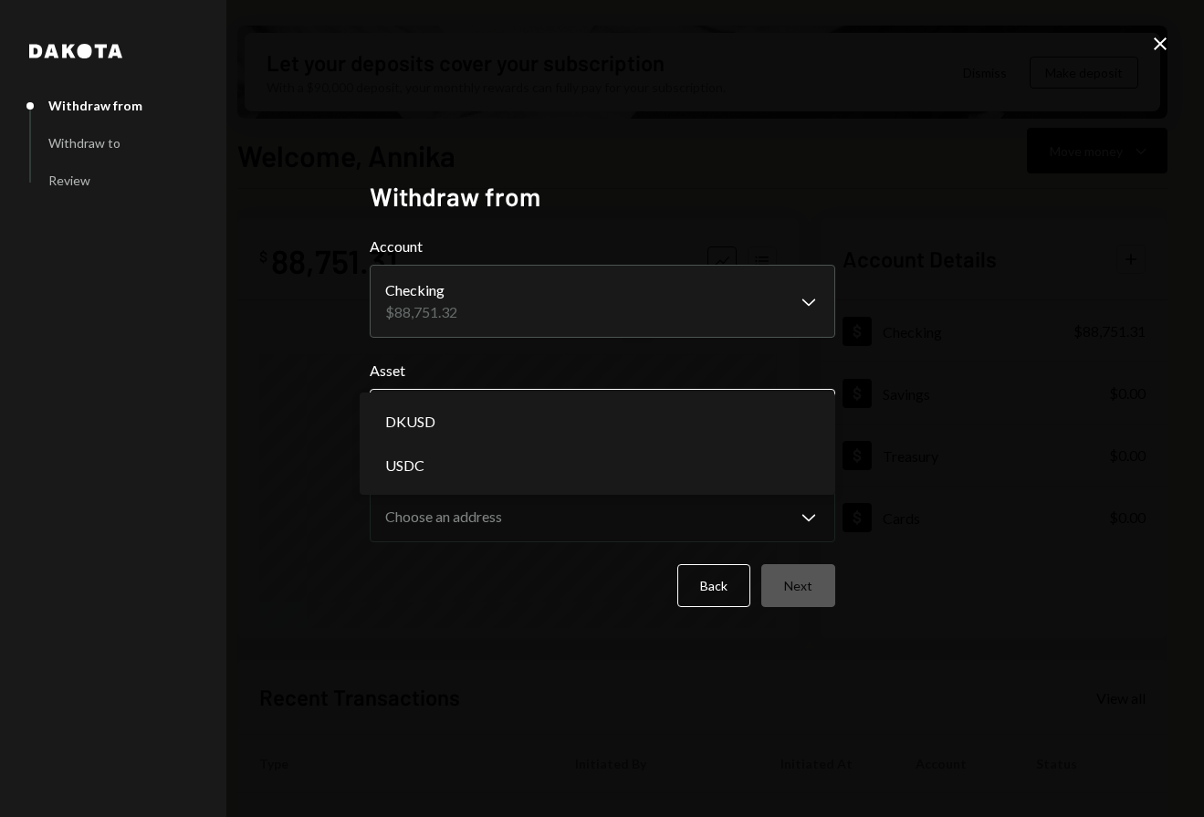
click at [584, 432] on body "E Eco Foundation Caret Down Home Home Inbox Inbox Activities Transactions Accou…" at bounding box center [602, 408] width 1204 height 817
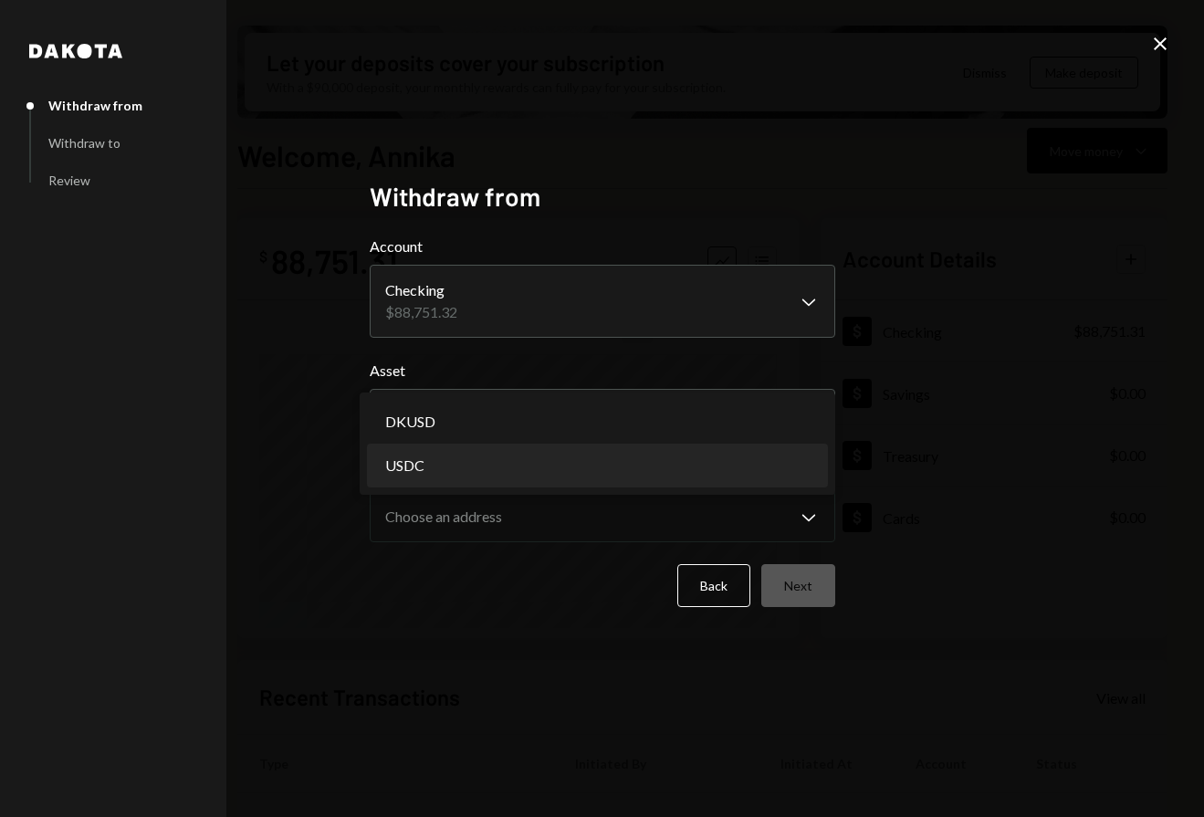
select select "****"
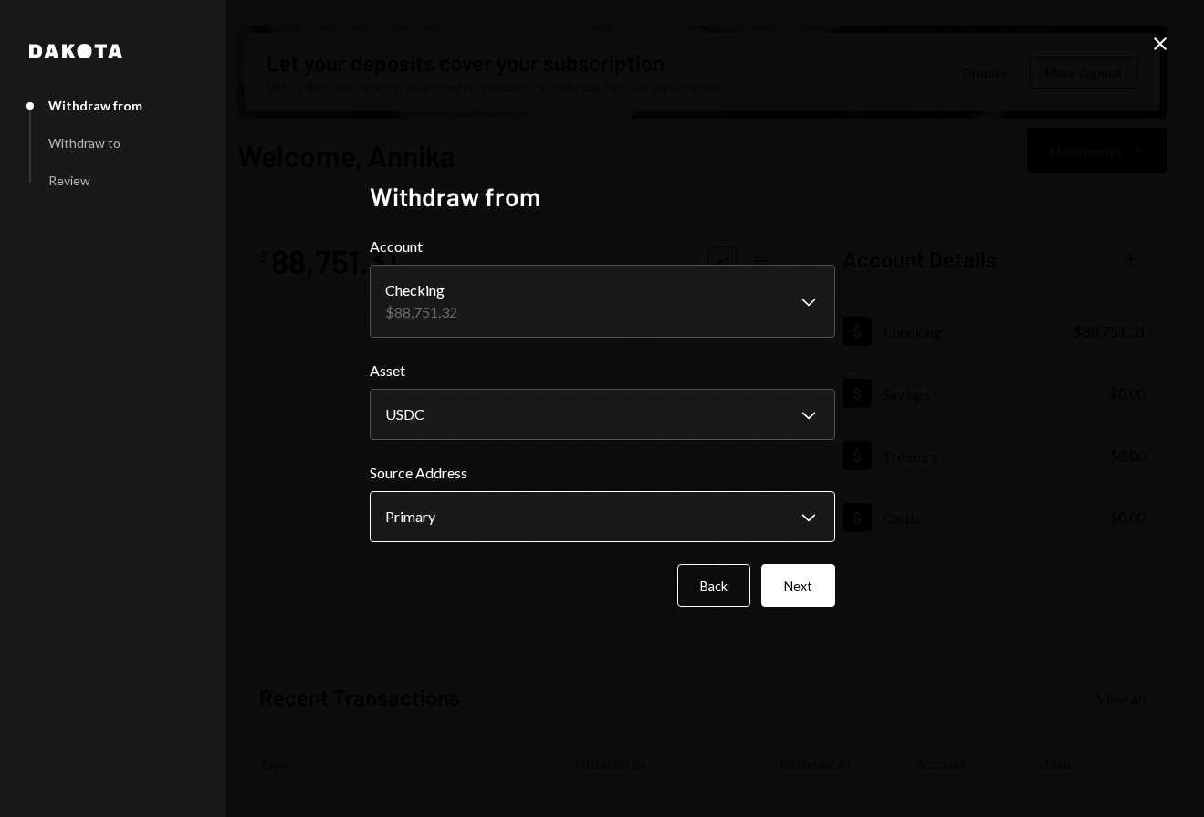
click at [575, 517] on body "E Eco Foundation Caret Down Home Home Inbox Inbox Activities Transactions Accou…" at bounding box center [602, 408] width 1204 height 817
click at [776, 593] on button "Next" at bounding box center [798, 585] width 74 height 43
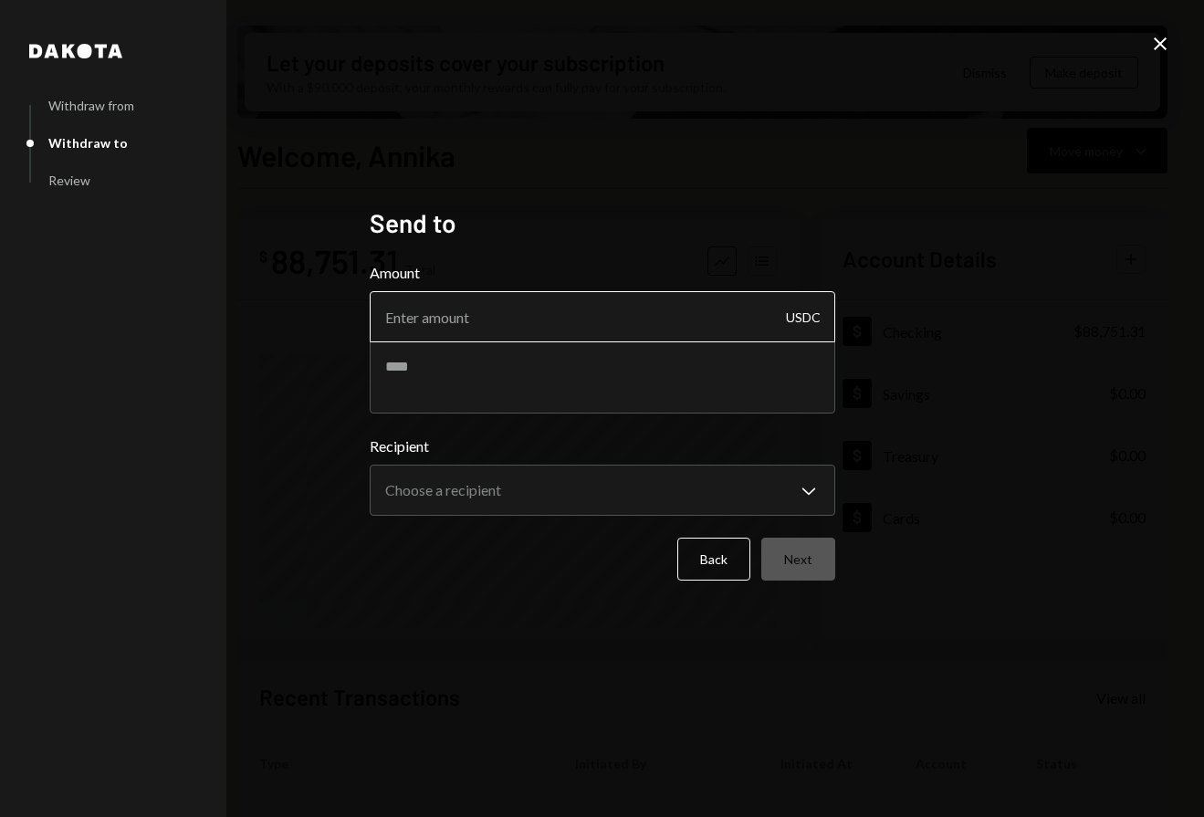
click at [504, 300] on input "Amount" at bounding box center [603, 316] width 466 height 51
type input "10750"
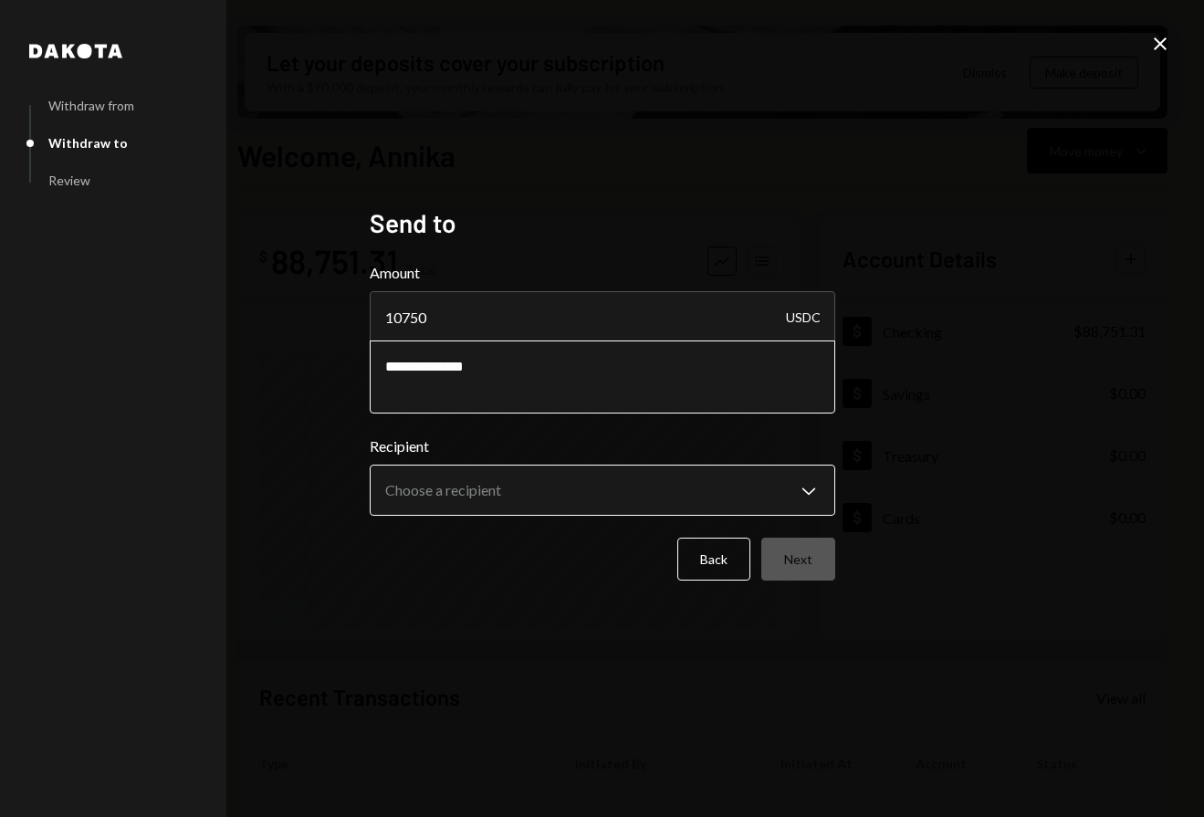
type textarea "**********"
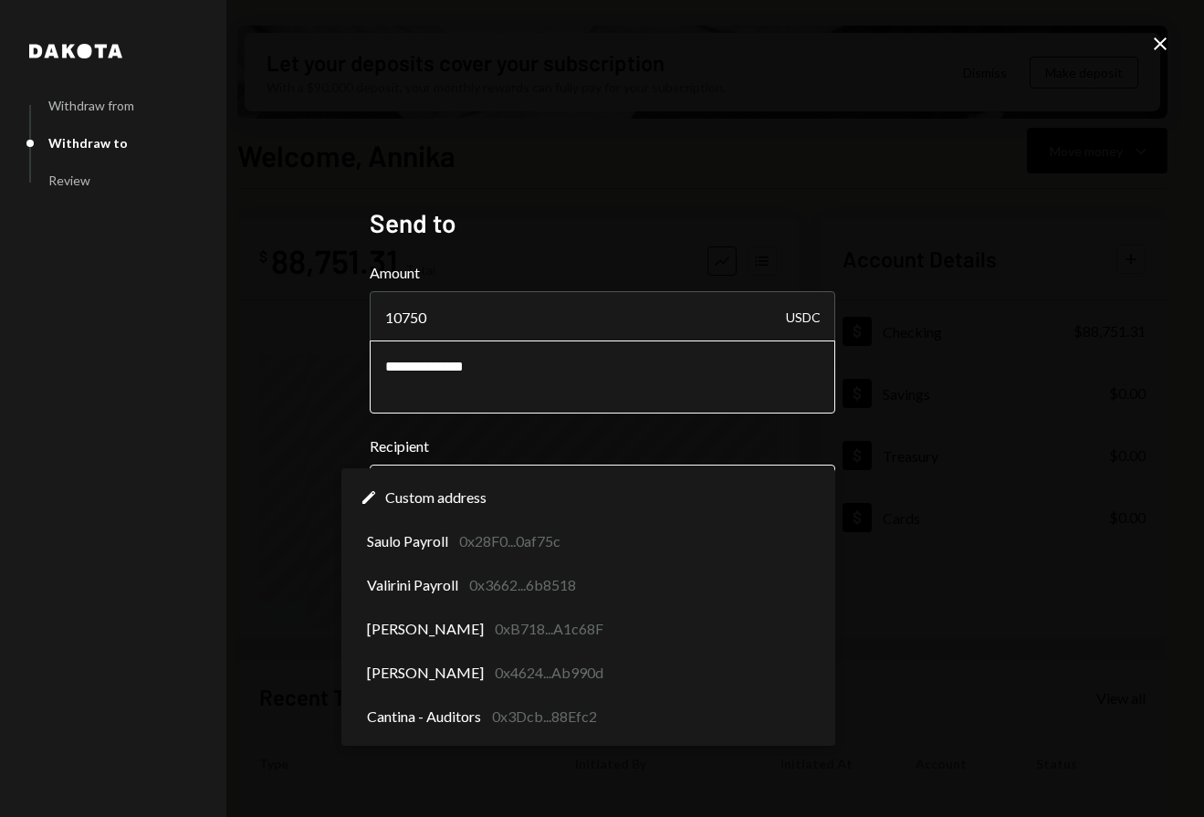
click at [509, 482] on body "E Eco Foundation Caret Down Home Home Inbox Inbox Activities Transactions Accou…" at bounding box center [602, 408] width 1204 height 817
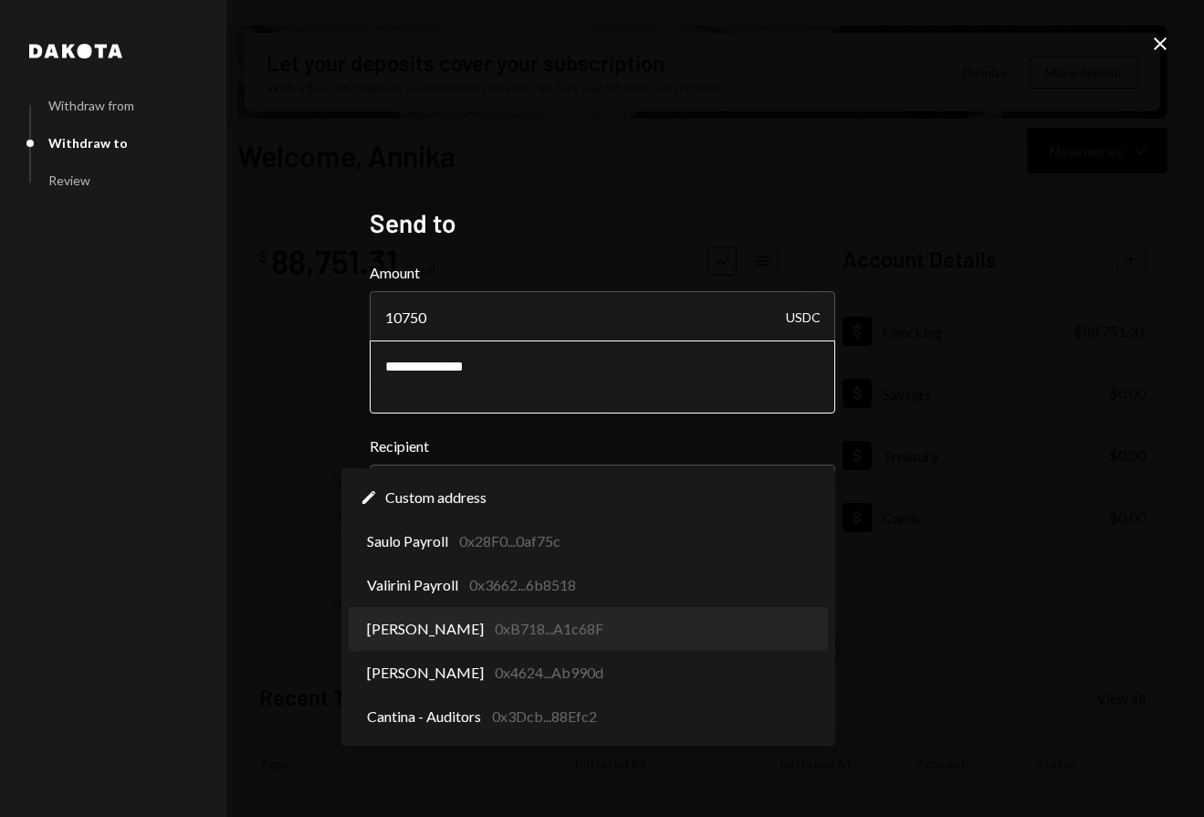
select select "**********"
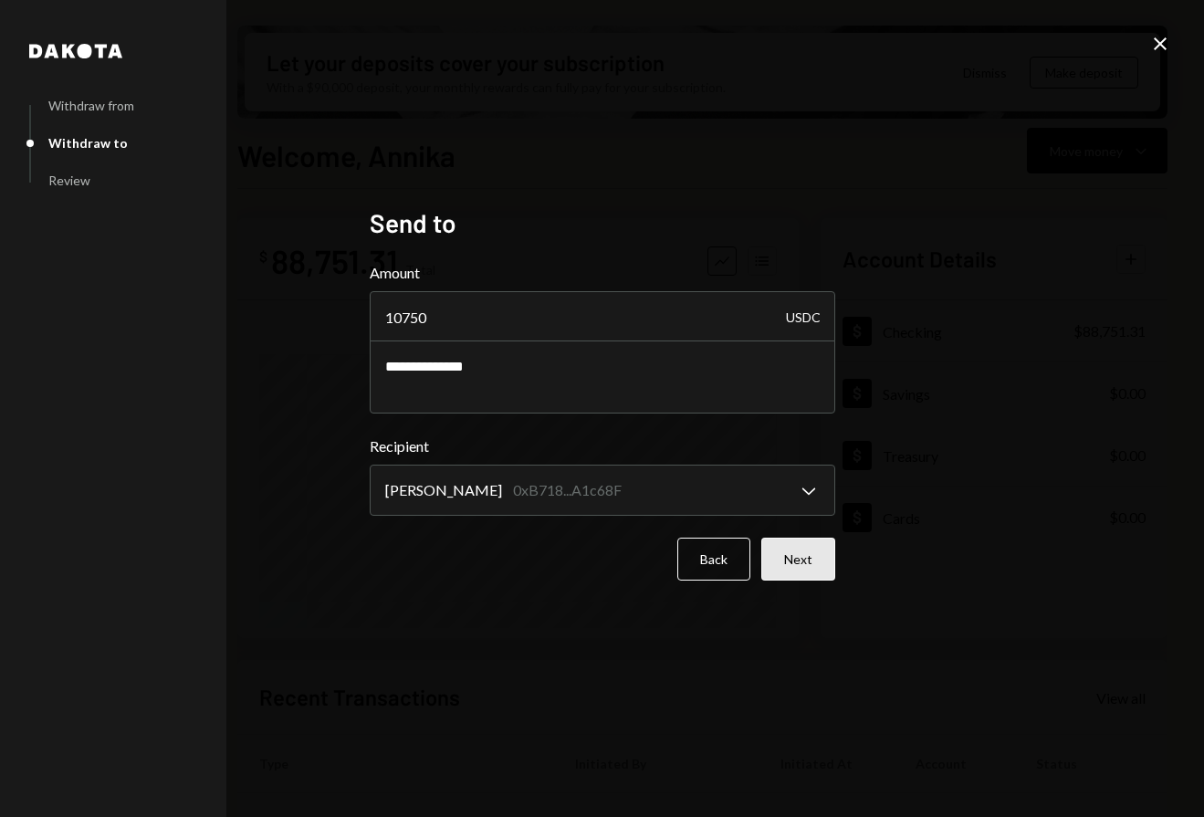
click at [800, 567] on button "Next" at bounding box center [798, 559] width 74 height 43
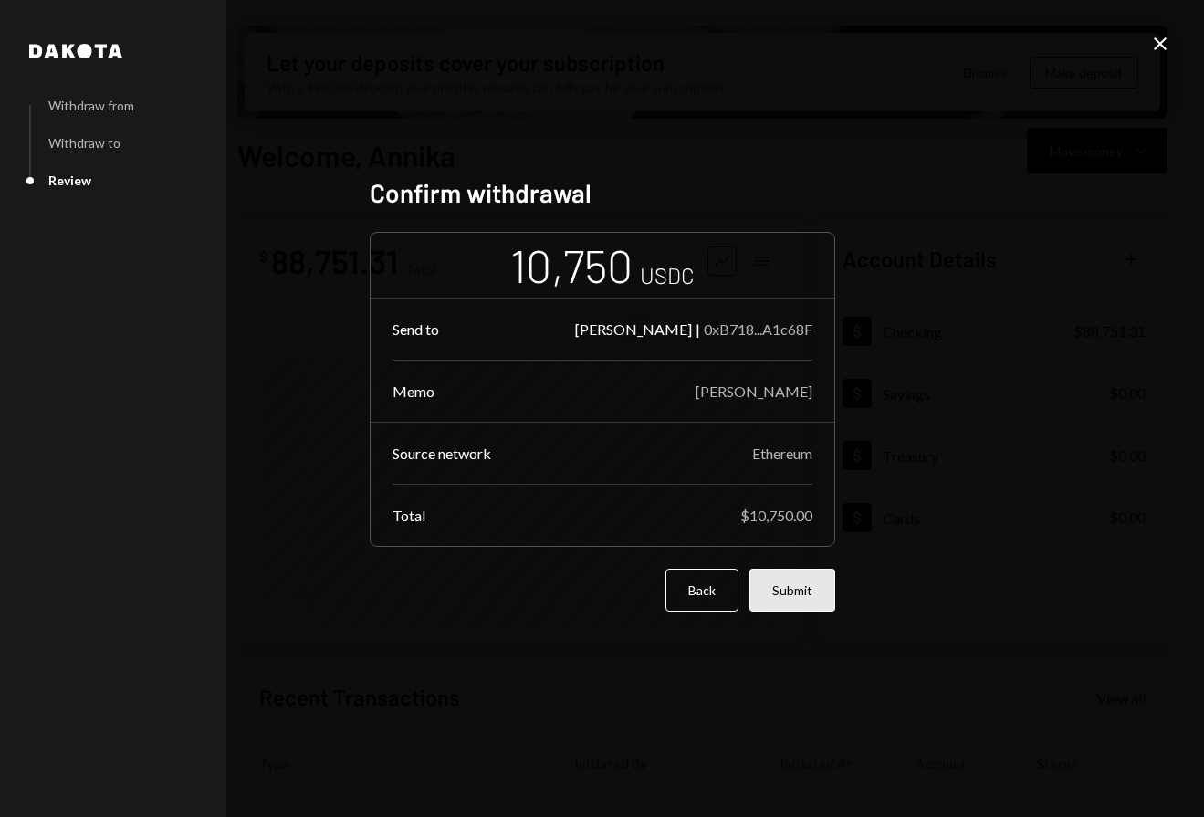
click at [776, 598] on button "Submit" at bounding box center [793, 590] width 86 height 43
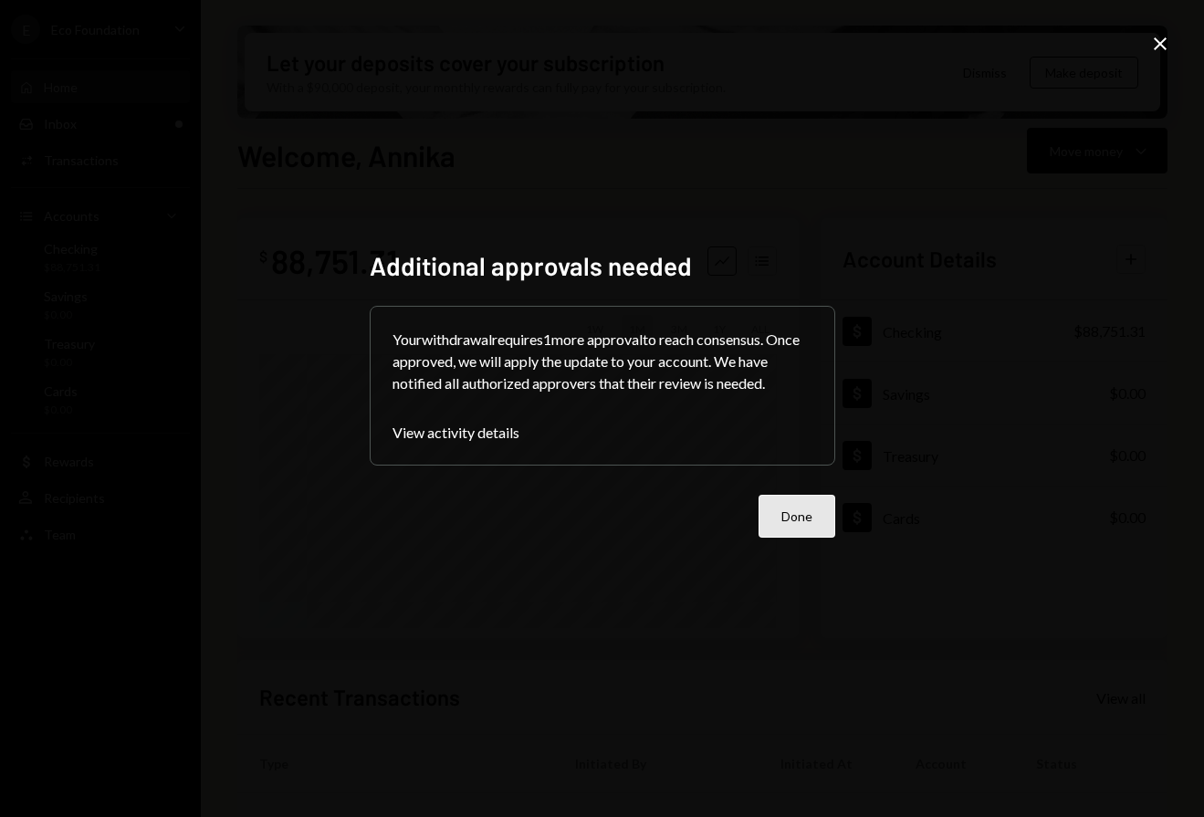
click at [813, 512] on button "Done" at bounding box center [797, 516] width 77 height 43
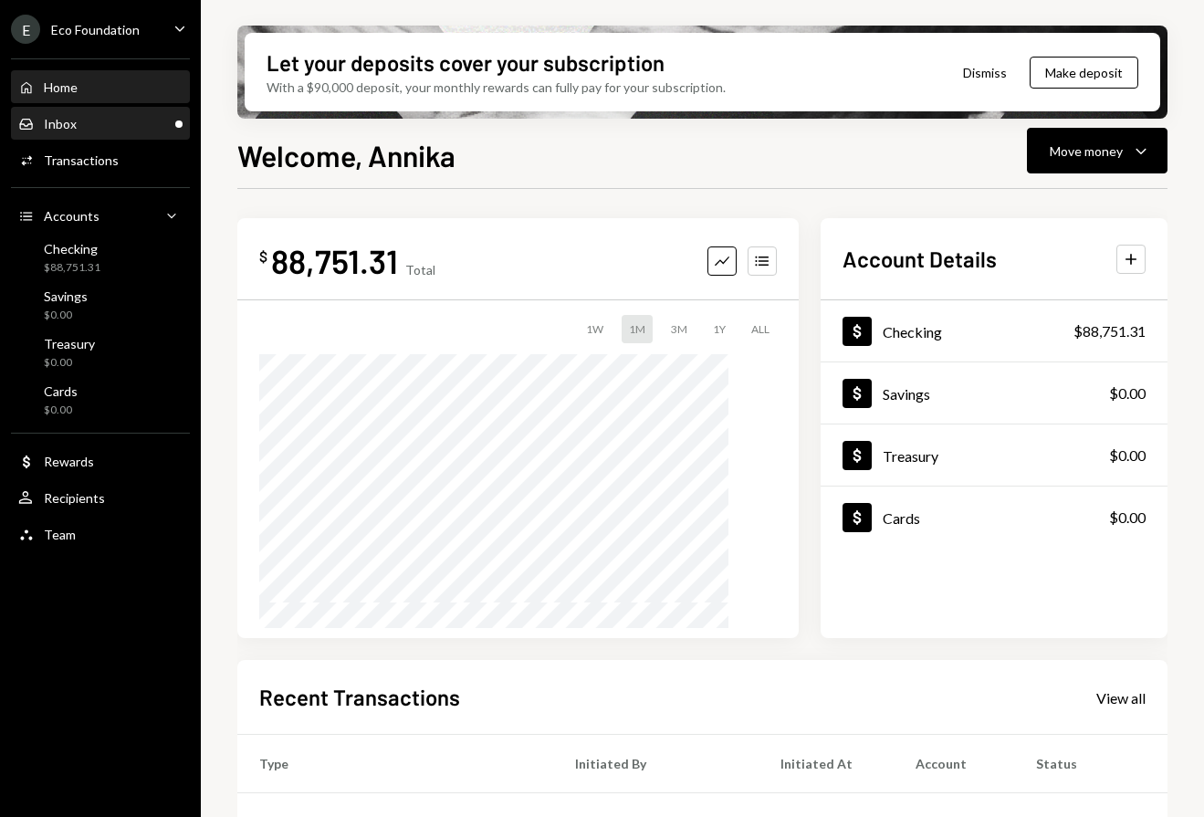
click at [80, 123] on div "Inbox Inbox" at bounding box center [100, 124] width 164 height 16
